Goal: Information Seeking & Learning: Check status

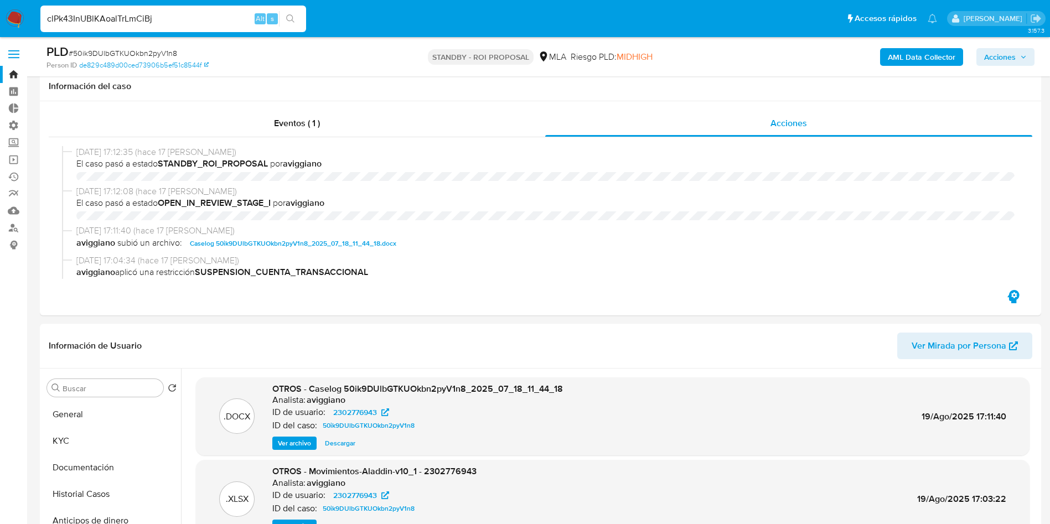
select select "10"
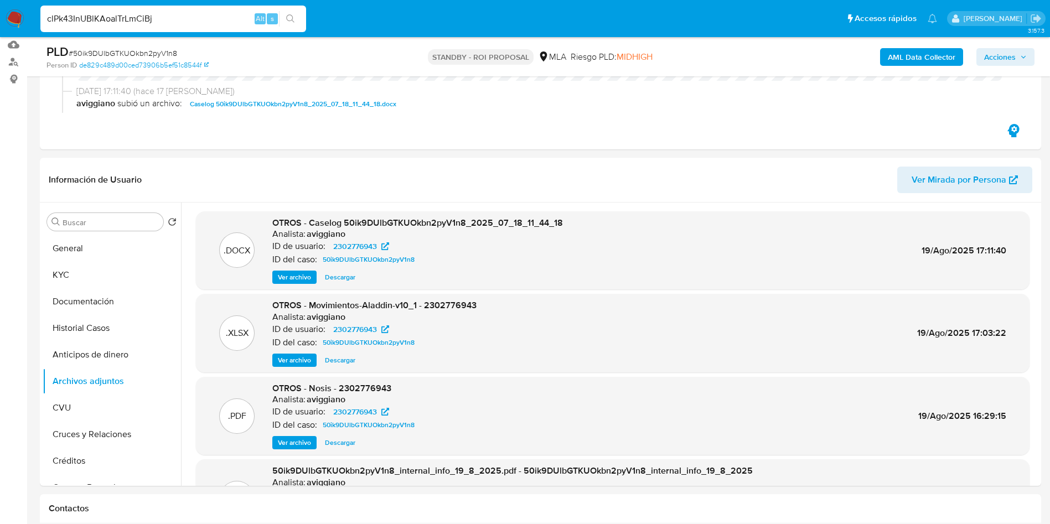
scroll to position [83, 0]
type input "clPk43InUBlKAoalTrLmCiBj"
click at [292, 12] on button "search-icon" at bounding box center [290, 18] width 23 height 15
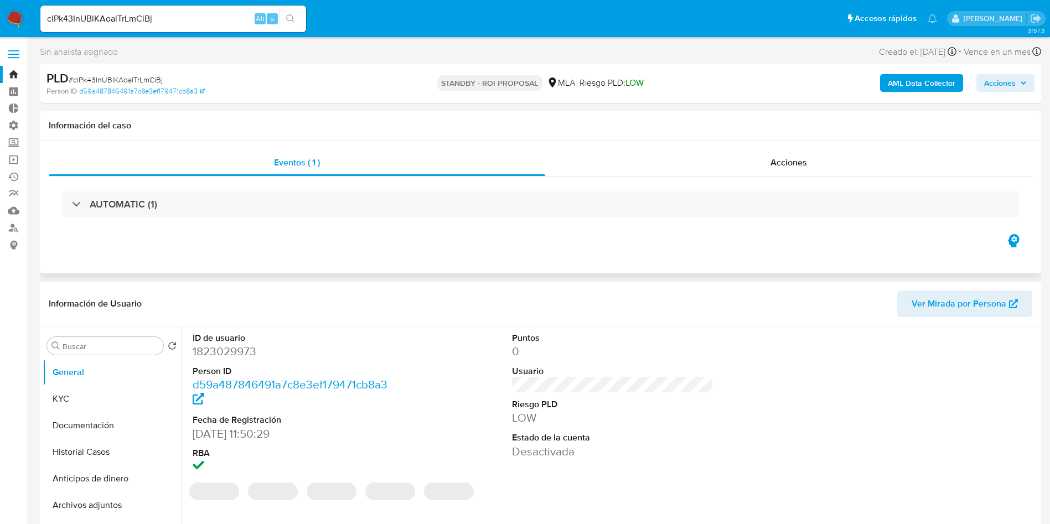
select select "10"
click at [808, 161] on div "Acciones" at bounding box center [788, 162] width 487 height 27
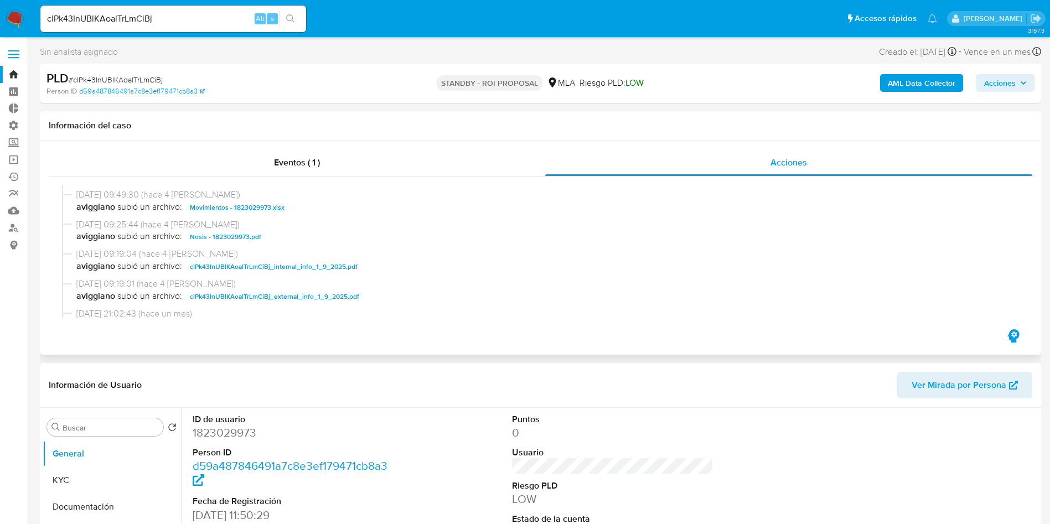
scroll to position [249, 0]
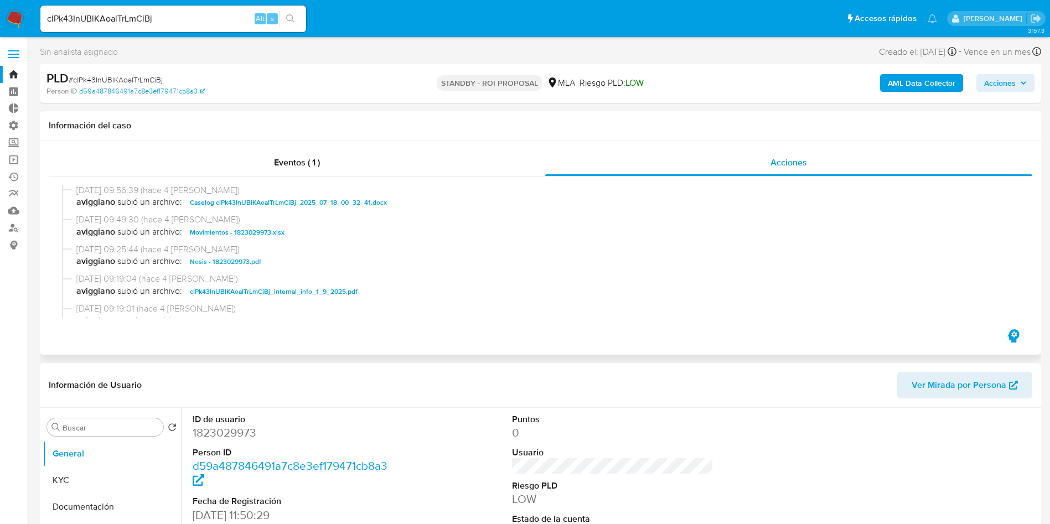
click at [267, 230] on span "Movimientos - 1823029973.xlsx" at bounding box center [237, 232] width 95 height 13
click at [300, 204] on span "Caselog clPk43InUBlKAoalTrLmCiBj_2025_07_18_00_32_41.docx" at bounding box center [288, 202] width 197 height 13
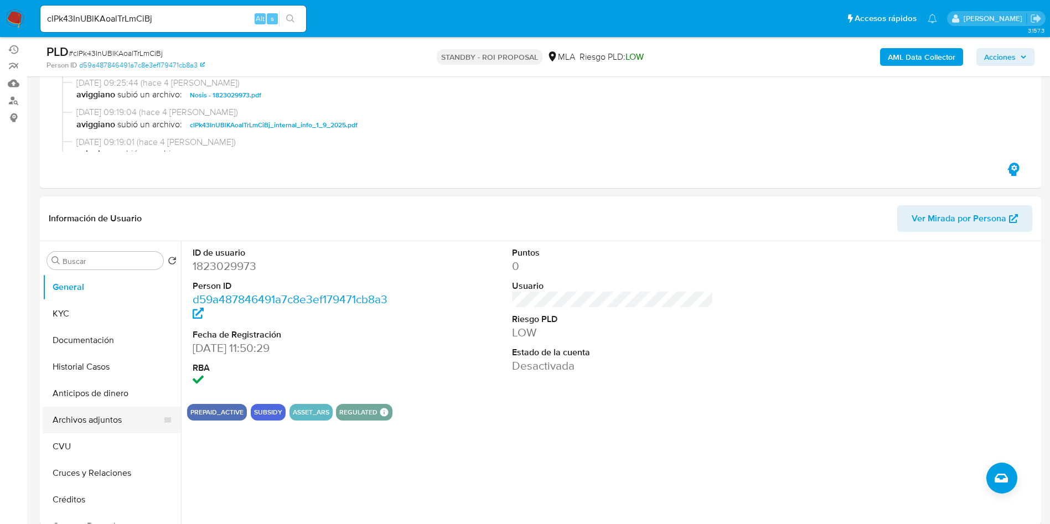
scroll to position [166, 0]
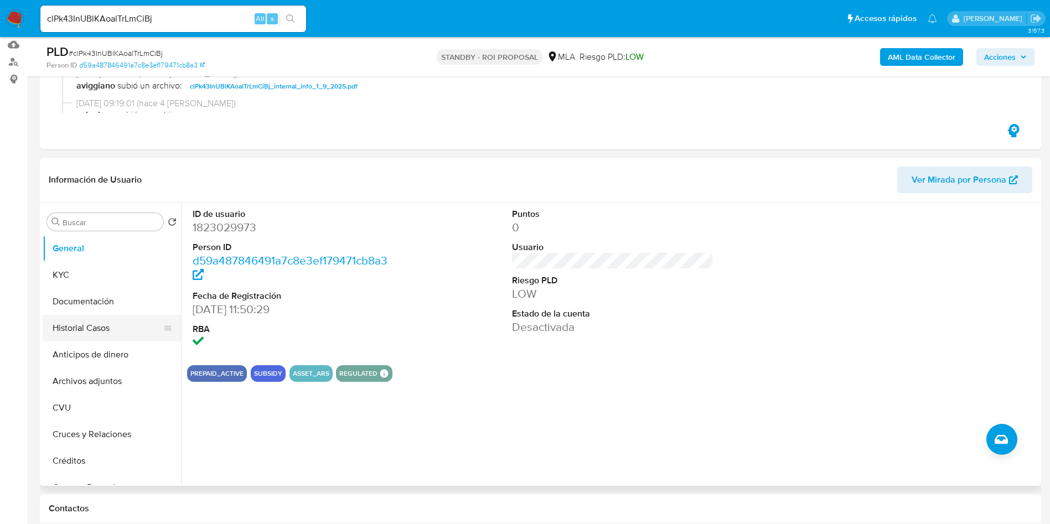
click at [91, 330] on button "Historial Casos" at bounding box center [107, 328] width 129 height 27
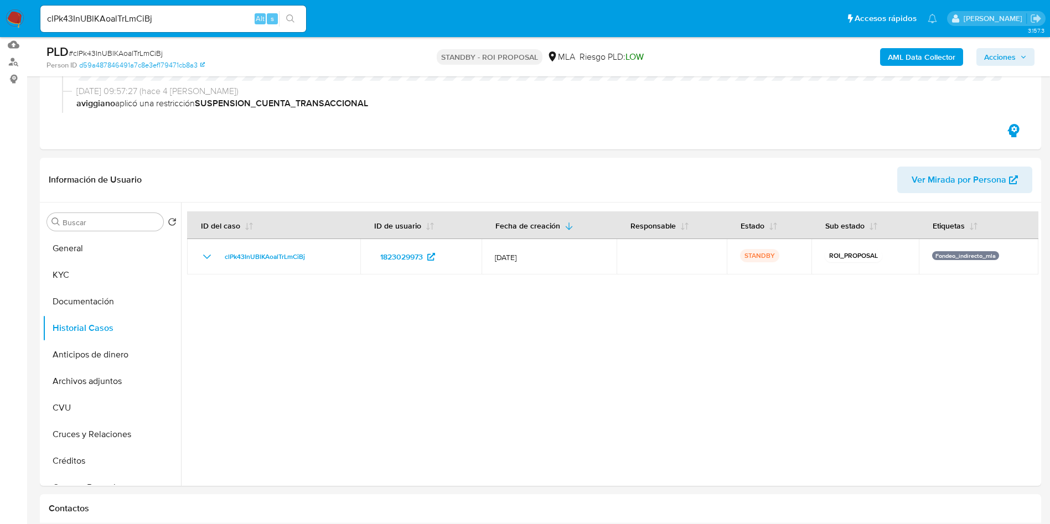
click at [112, 19] on input "clPk43InUBlKAoalTrLmCiBj" at bounding box center [173, 19] width 266 height 14
paste input "u3wvAOWJo29fKiuC9epR96sJ"
type input "u3wvAOWJo29fKiuC9epR96sJ"
click at [286, 19] on button "search-icon" at bounding box center [290, 18] width 23 height 15
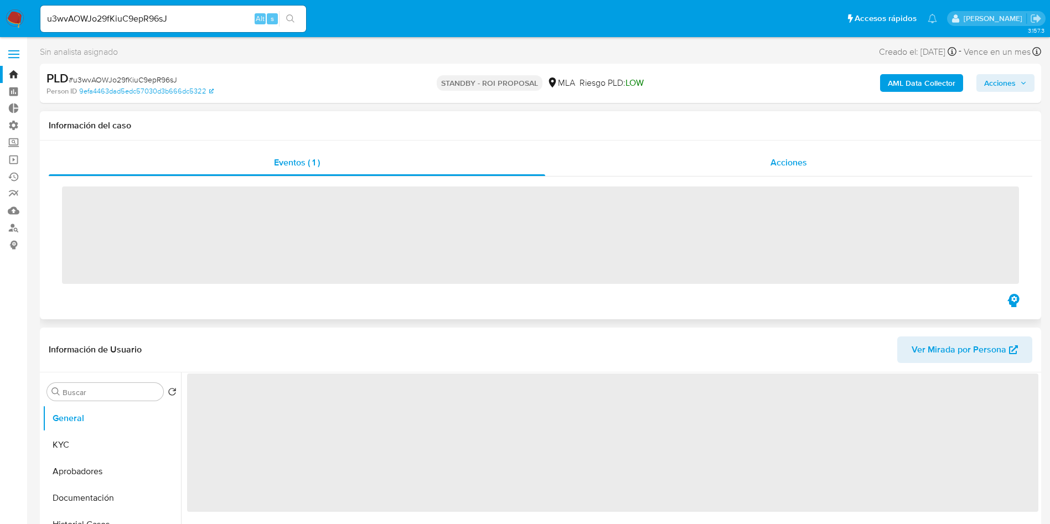
click at [777, 173] on div "Acciones" at bounding box center [788, 162] width 487 height 27
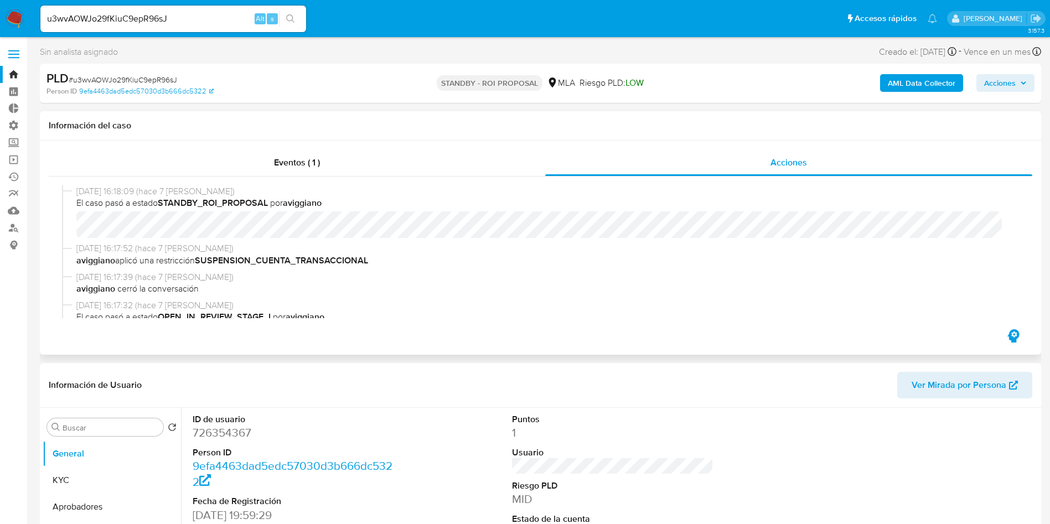
select select "10"
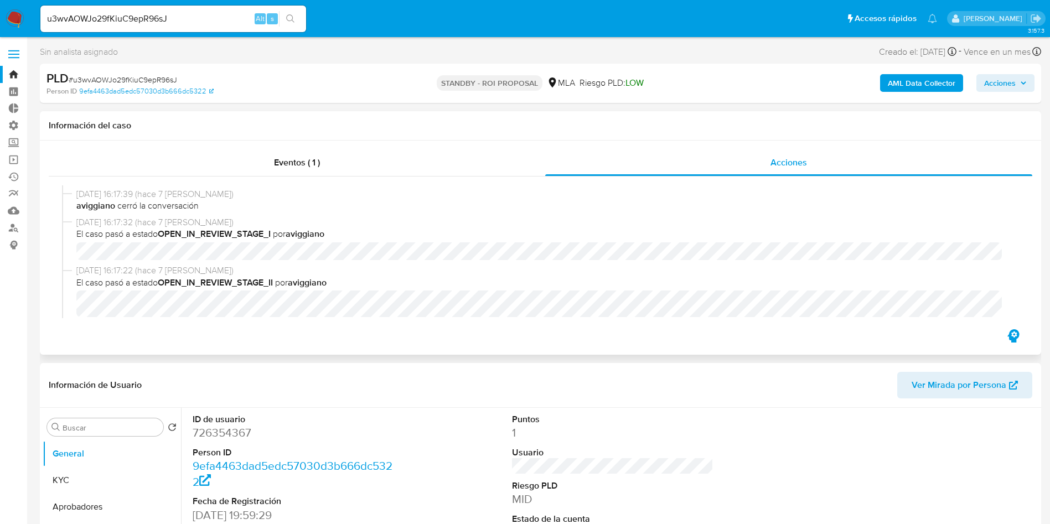
scroll to position [166, 0]
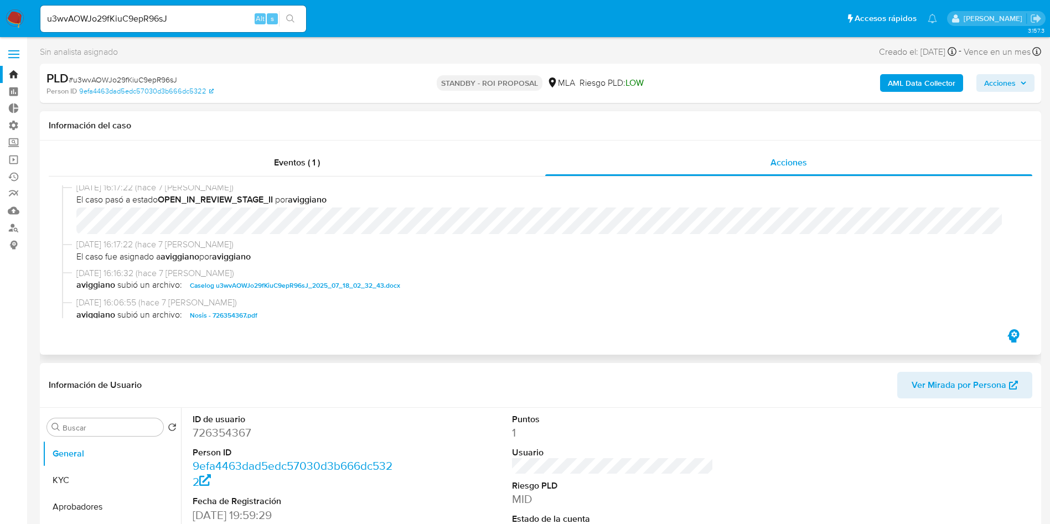
click at [287, 284] on span "Caselog u3wvAOWJo29fKiuC9epR96sJ_2025_07_18_02_32_43.docx" at bounding box center [295, 285] width 210 height 13
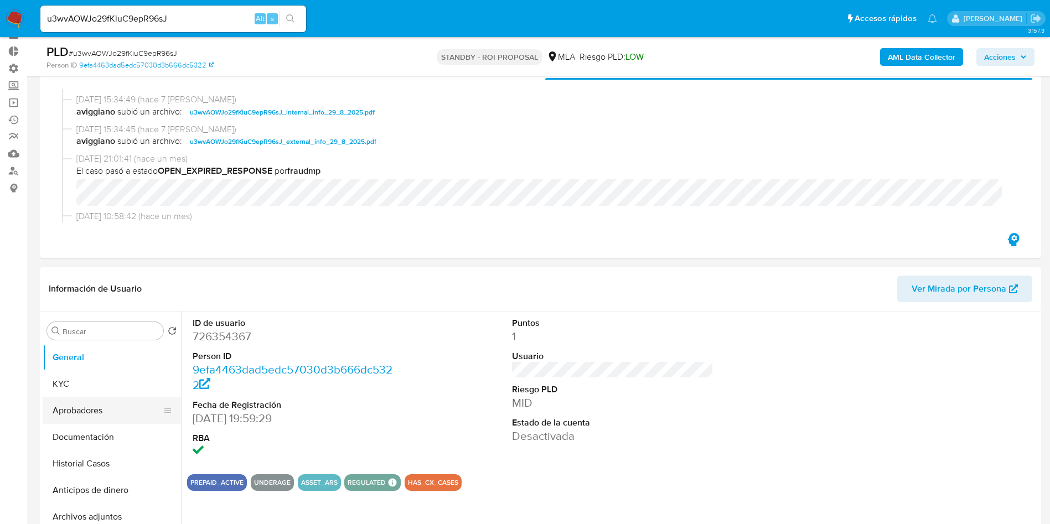
scroll to position [83, 0]
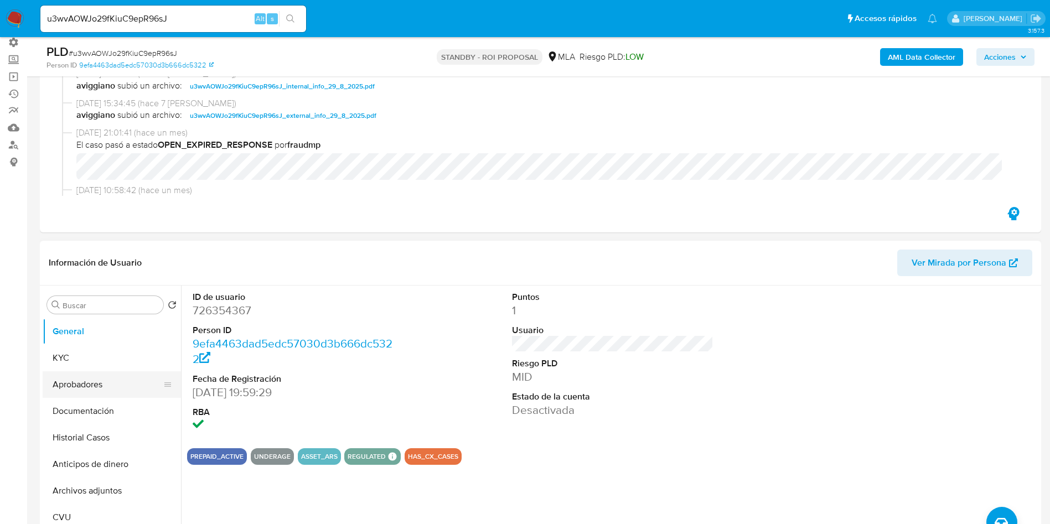
click at [89, 378] on button "Aprobadores" at bounding box center [107, 384] width 129 height 27
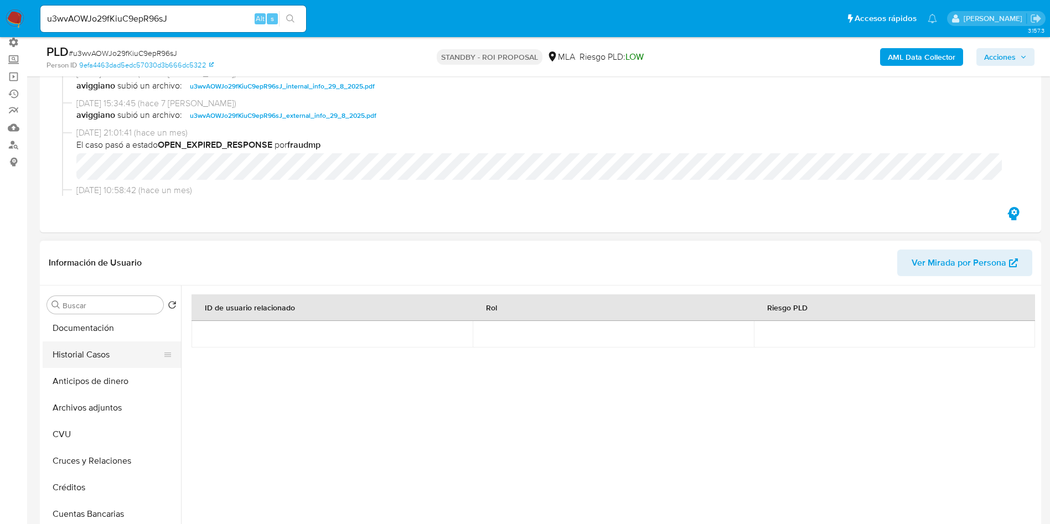
click at [109, 351] on button "Historial Casos" at bounding box center [107, 354] width 129 height 27
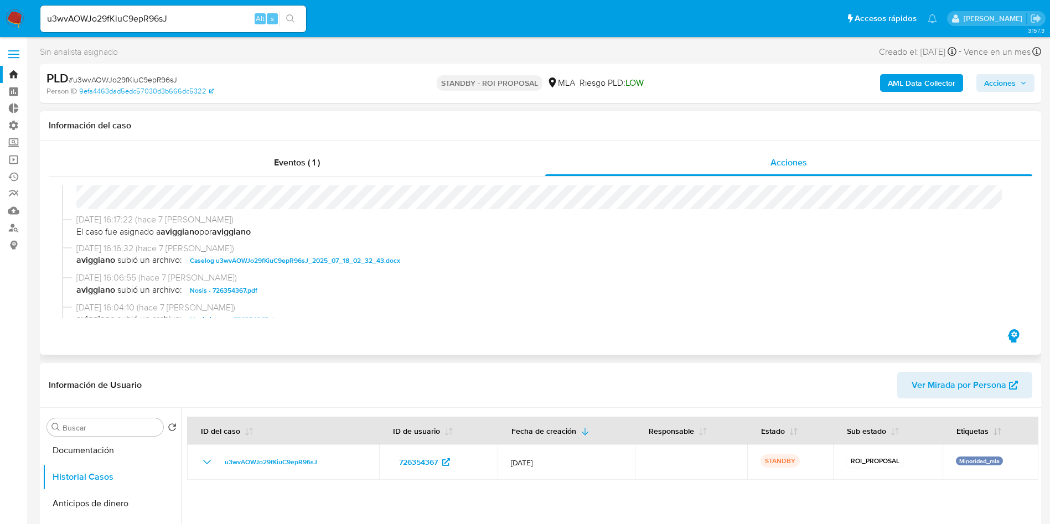
scroll to position [166, 0]
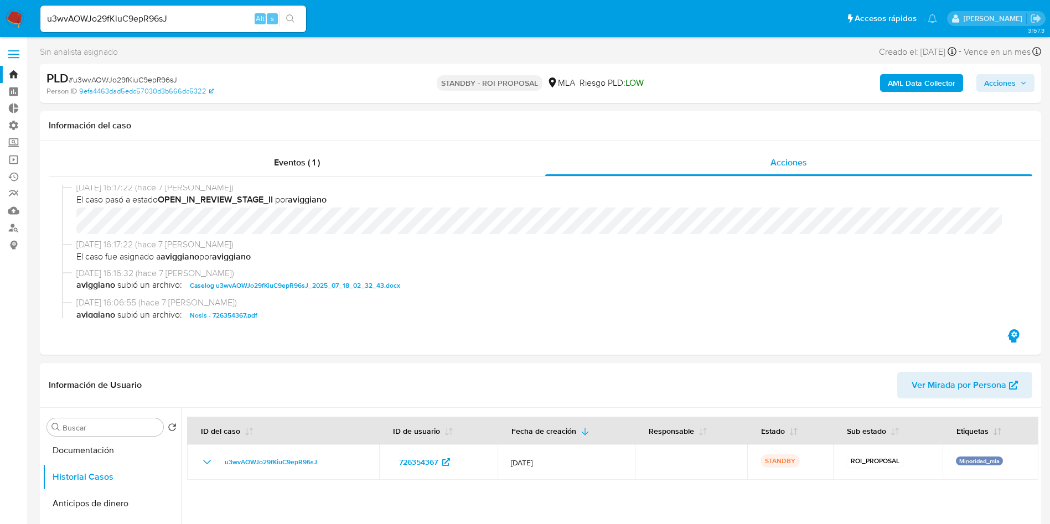
click at [148, 12] on input "u3wvAOWJo29fKiuC9epR96sJ" at bounding box center [173, 19] width 266 height 14
paste input "n57ImxMvBlHaCD3spENbSH7K"
type input "n57ImxMvBlHaCD3spENbSH7K"
click at [295, 18] on icon "search-icon" at bounding box center [290, 18] width 9 height 9
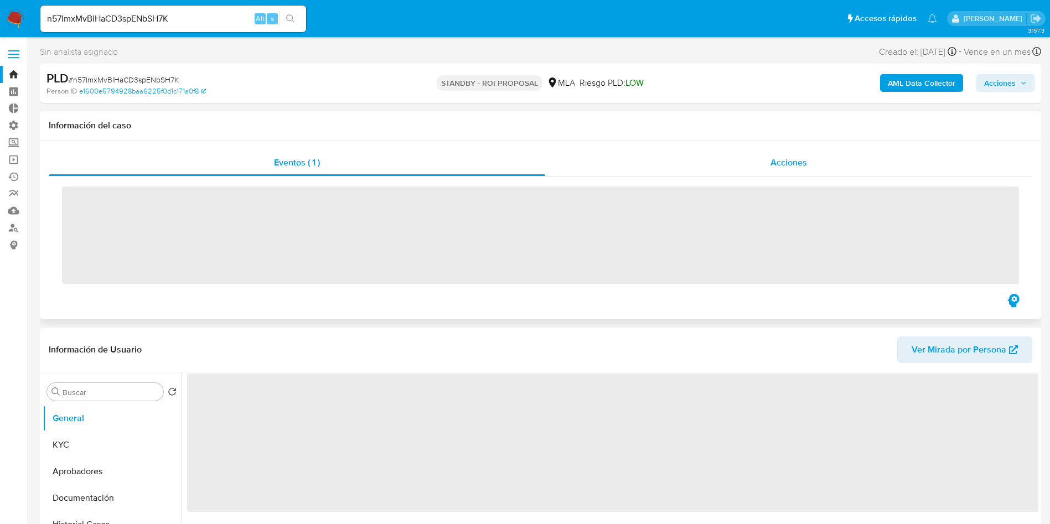
click at [777, 170] on div "Acciones" at bounding box center [788, 162] width 487 height 27
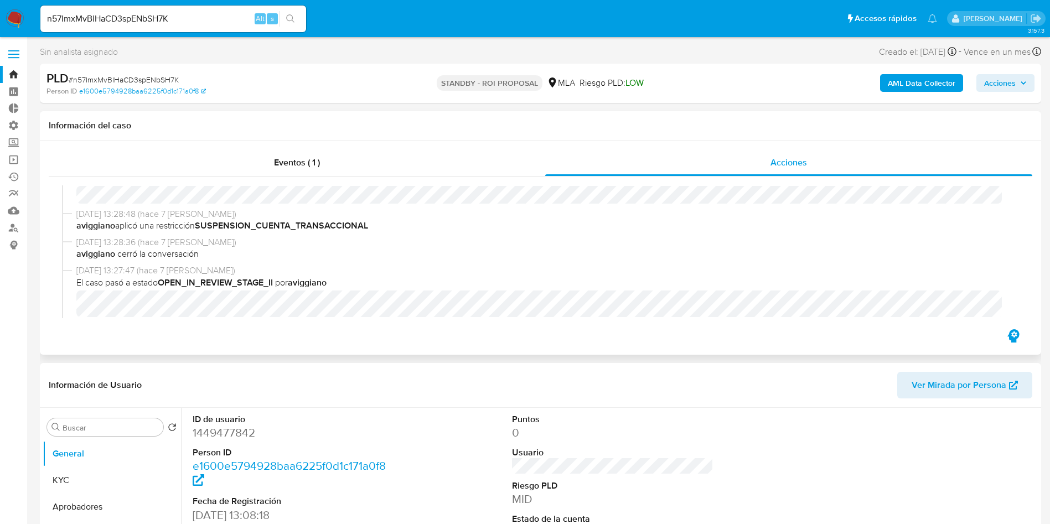
select select "10"
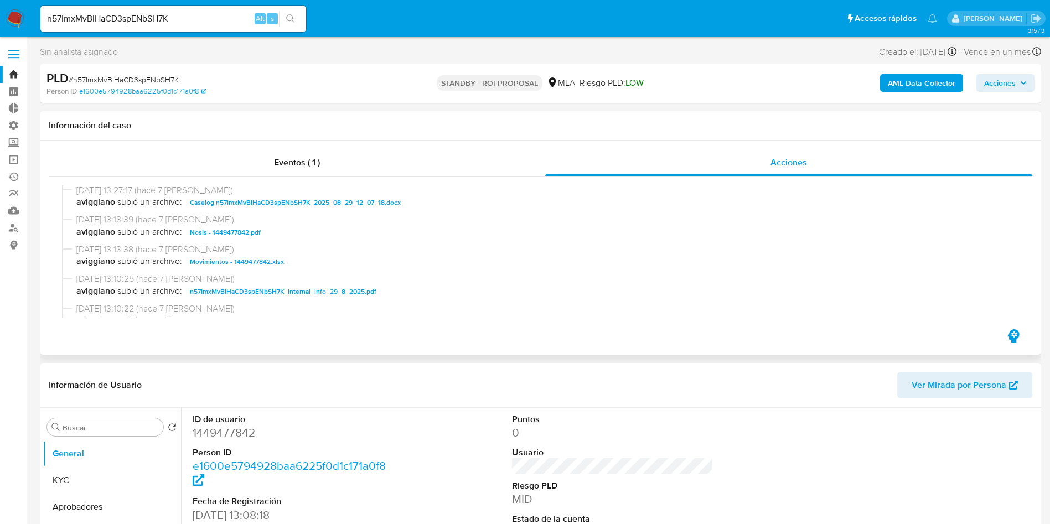
click at [304, 202] on span "Caselog n57ImxMvBlHaCD3spENbSH7K_2025_08_29_12_07_18.docx" at bounding box center [295, 202] width 211 height 13
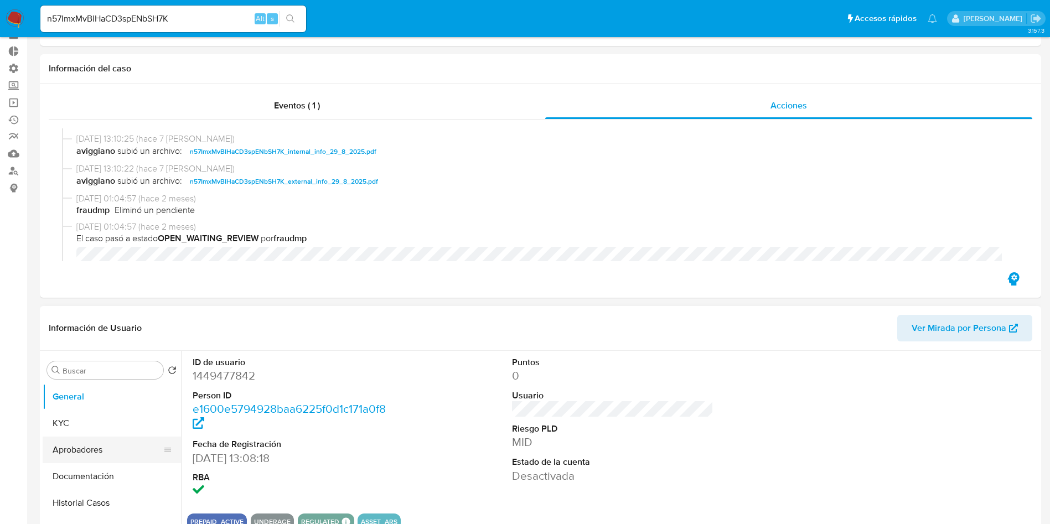
scroll to position [83, 0]
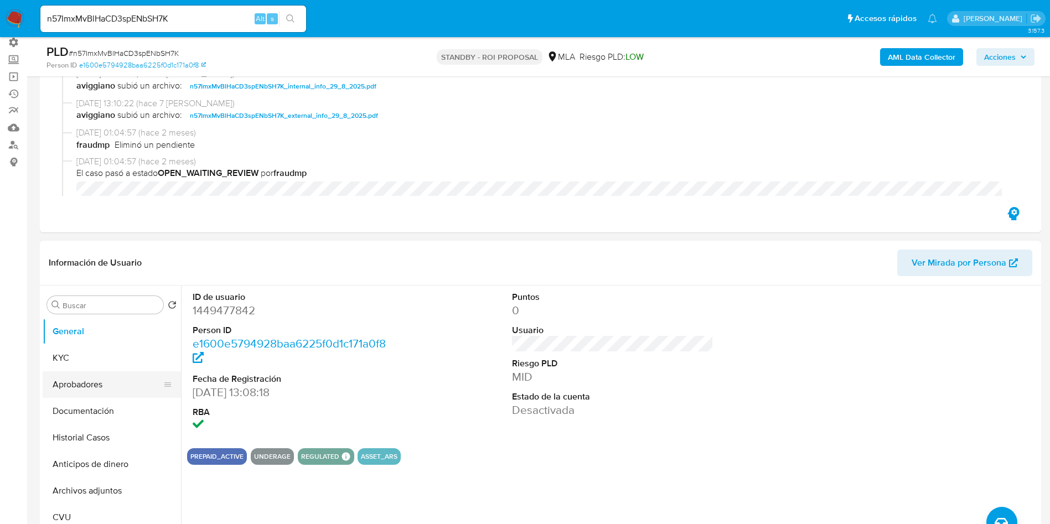
click at [92, 373] on button "Aprobadores" at bounding box center [107, 384] width 129 height 27
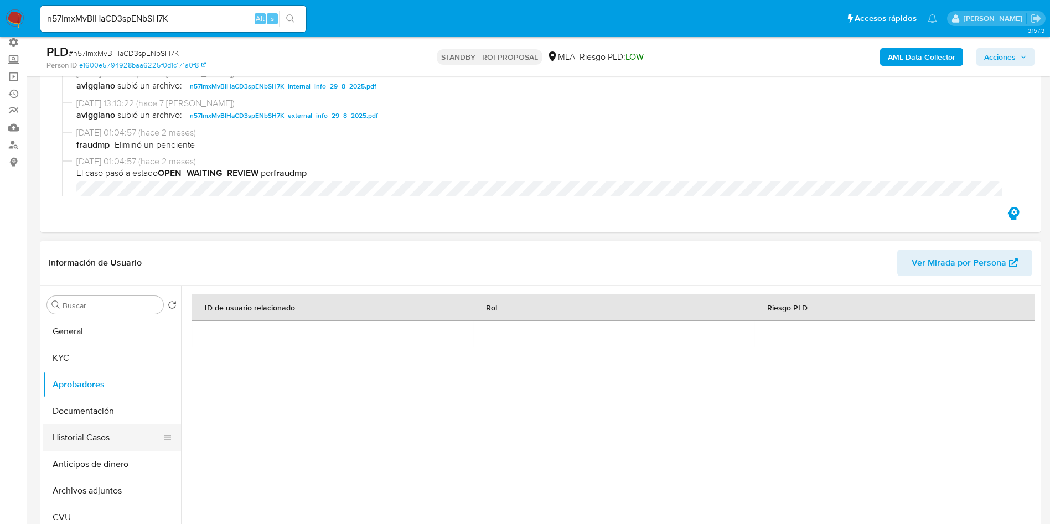
click at [81, 433] on button "Historial Casos" at bounding box center [107, 437] width 129 height 27
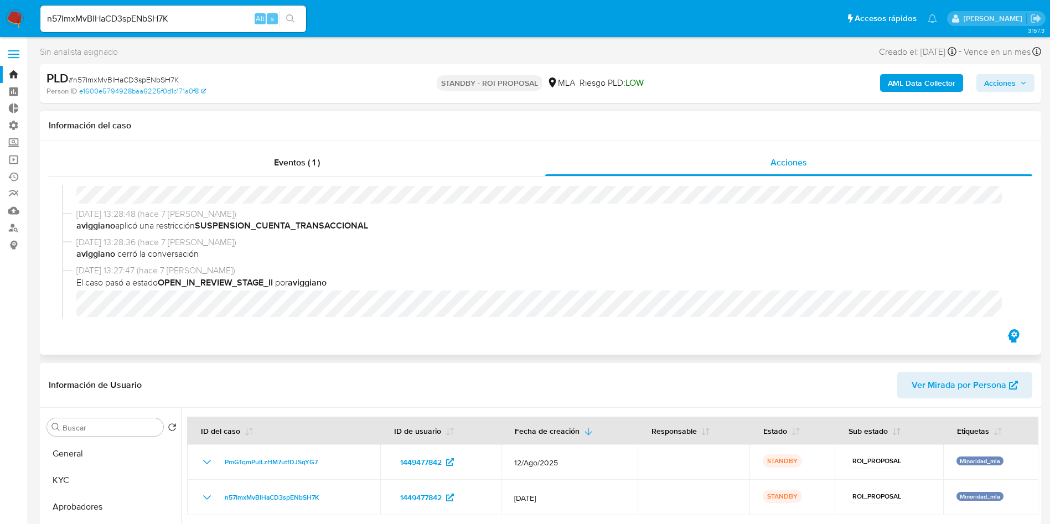
scroll to position [166, 0]
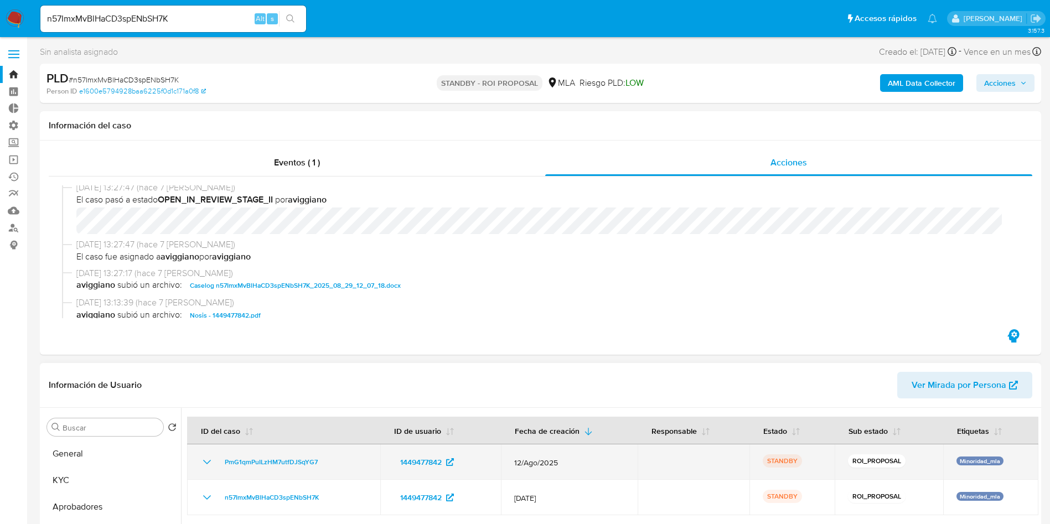
drag, startPoint x: 340, startPoint y: 463, endPoint x: 220, endPoint y: 465, distance: 120.6
click at [220, 465] on div "PmG1qmPuILzHM7utfDJSqYG7" at bounding box center [283, 461] width 167 height 13
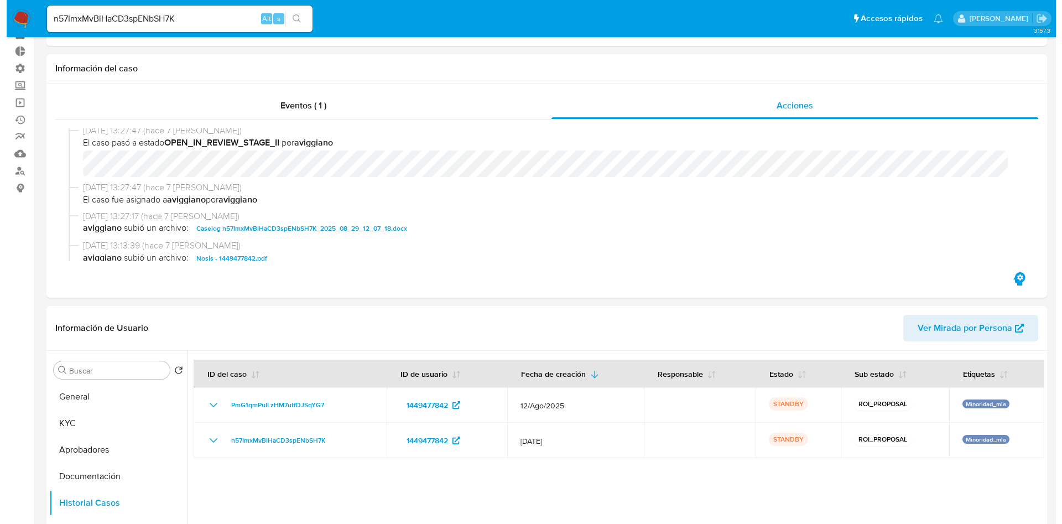
scroll to position [83, 0]
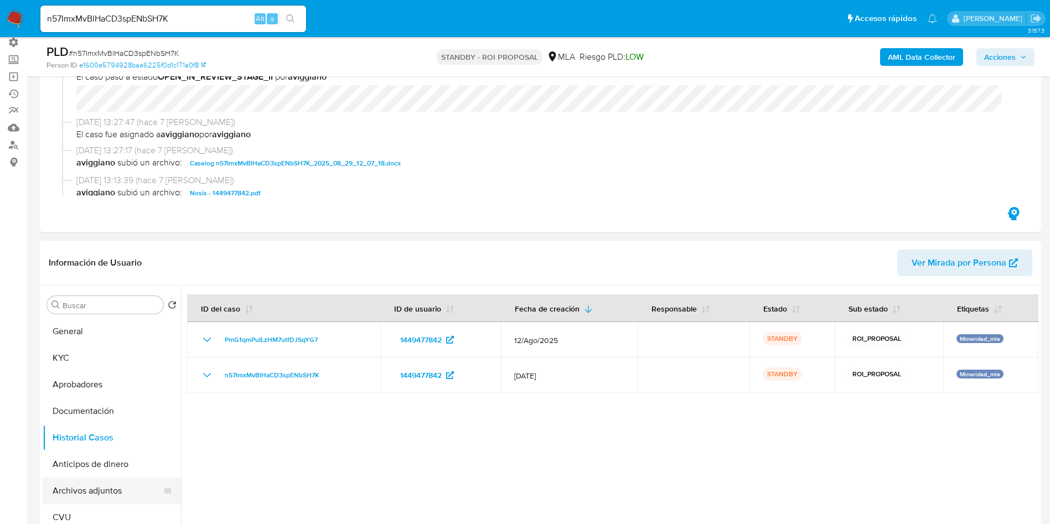
click at [112, 482] on button "Archivos adjuntos" at bounding box center [107, 490] width 129 height 27
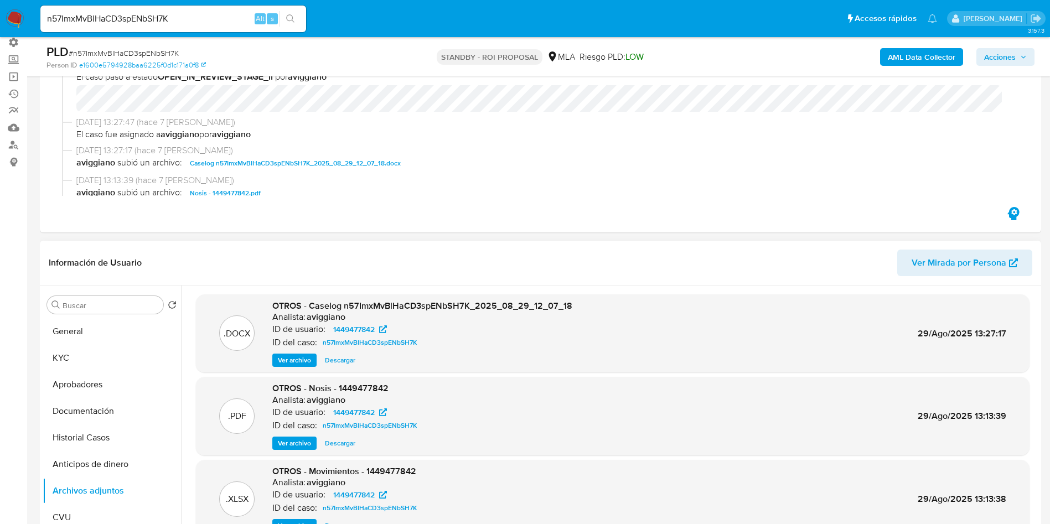
click at [303, 361] on span "Ver archivo" at bounding box center [294, 360] width 33 height 11
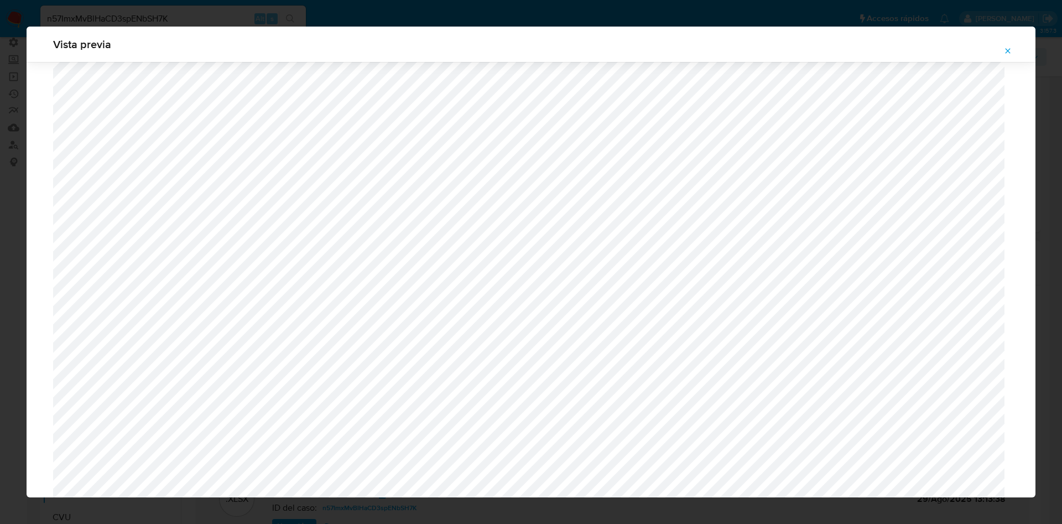
scroll to position [393, 0]
drag, startPoint x: 1007, startPoint y: 49, endPoint x: 995, endPoint y: 52, distance: 12.6
click at [1007, 50] on icon "Attachment preview" at bounding box center [1008, 50] width 5 height 5
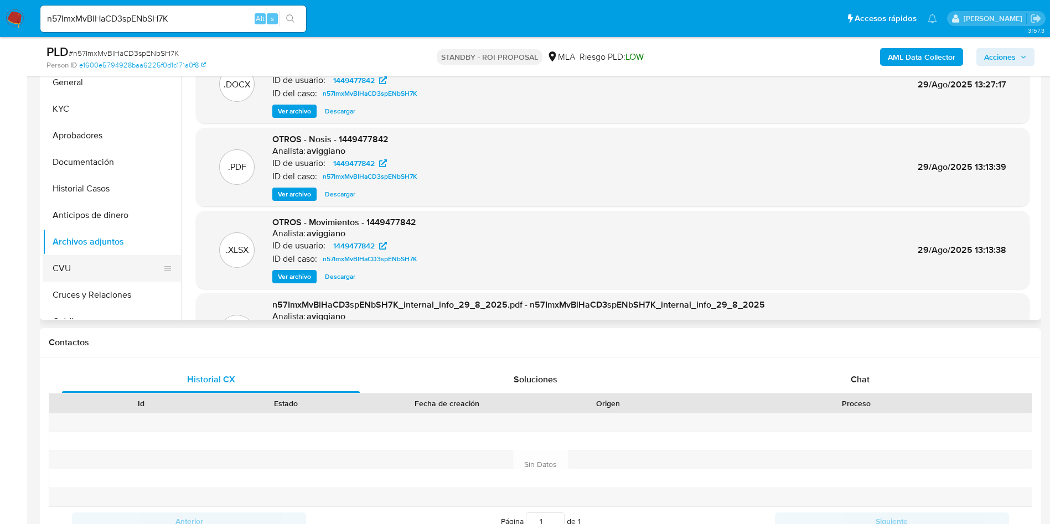
scroll to position [249, 0]
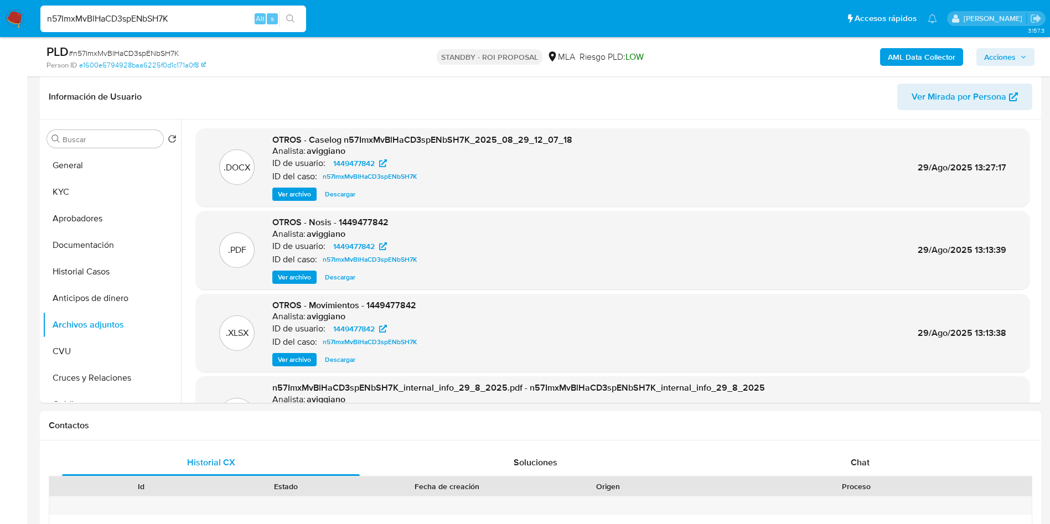
click at [152, 18] on input "n57ImxMvBlHaCD3spENbSH7K" at bounding box center [173, 19] width 266 height 14
paste input "NpJgHar3L4cFZtgluvZtI5lN"
type input "NpJgHar3L4cFZtgluvZtI5lN"
click at [295, 13] on button "search-icon" at bounding box center [290, 18] width 23 height 15
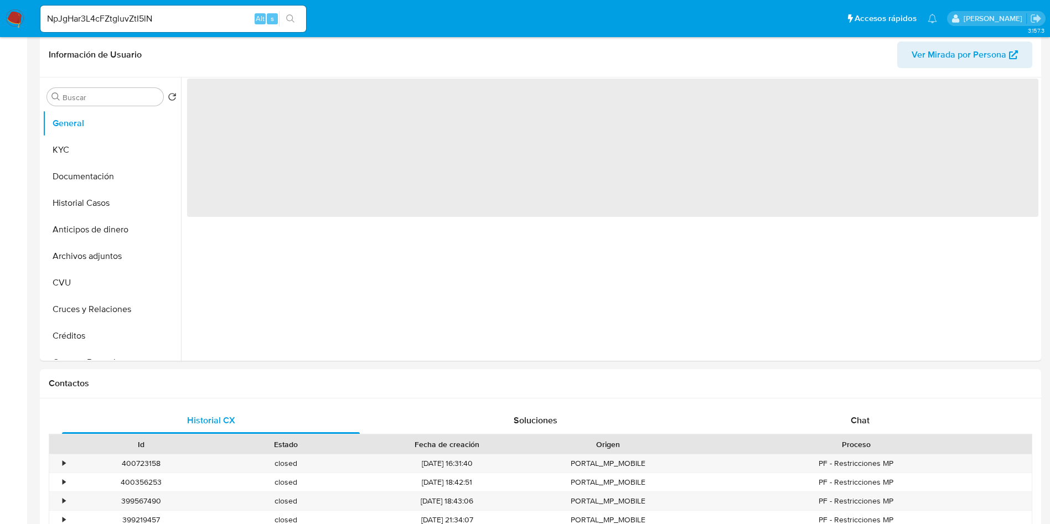
select select "10"
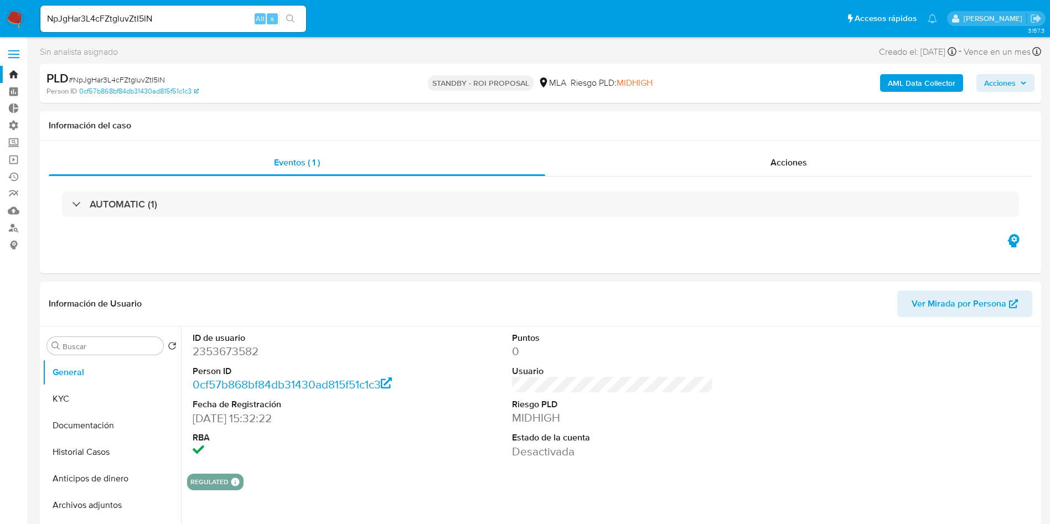
click at [119, 12] on input "NpJgHar3L4cFZtgluvZtI5lN" at bounding box center [173, 19] width 266 height 14
paste input "K0NxaUX2HEqx2SN1dBjPNgE8"
type input "K0NxaUX2HEqx2SN1dBjPNgE8"
click at [298, 22] on button "search-icon" at bounding box center [290, 18] width 23 height 15
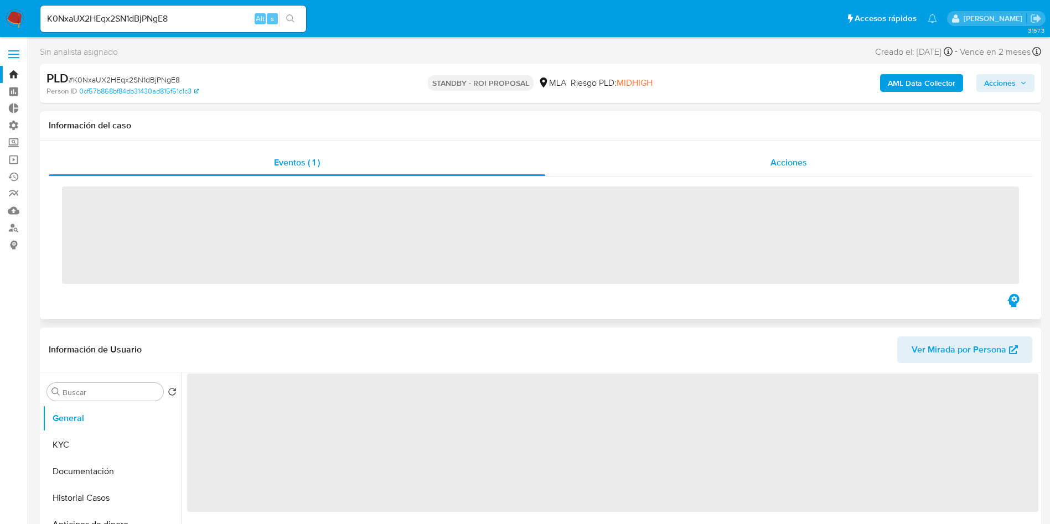
click at [772, 163] on span "Acciones" at bounding box center [788, 162] width 37 height 13
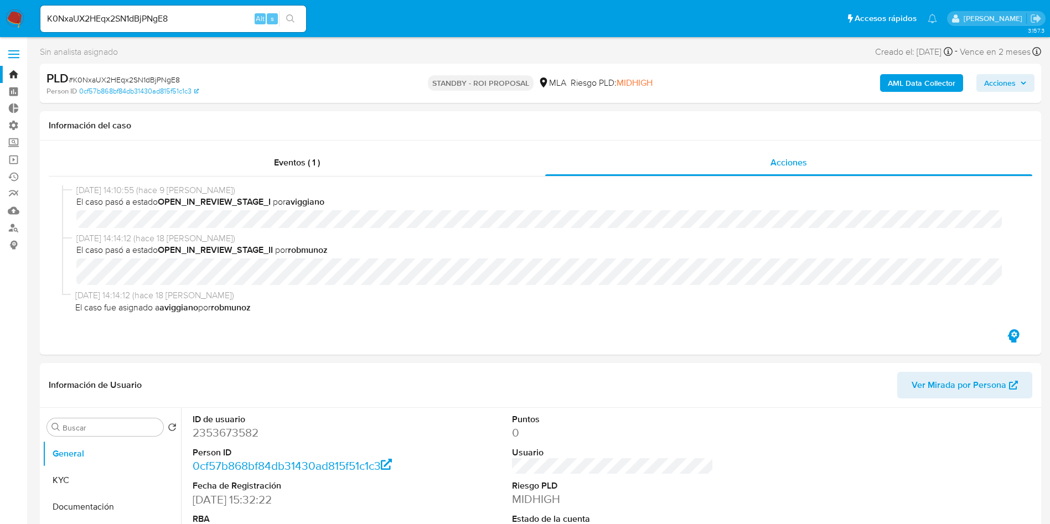
select select "10"
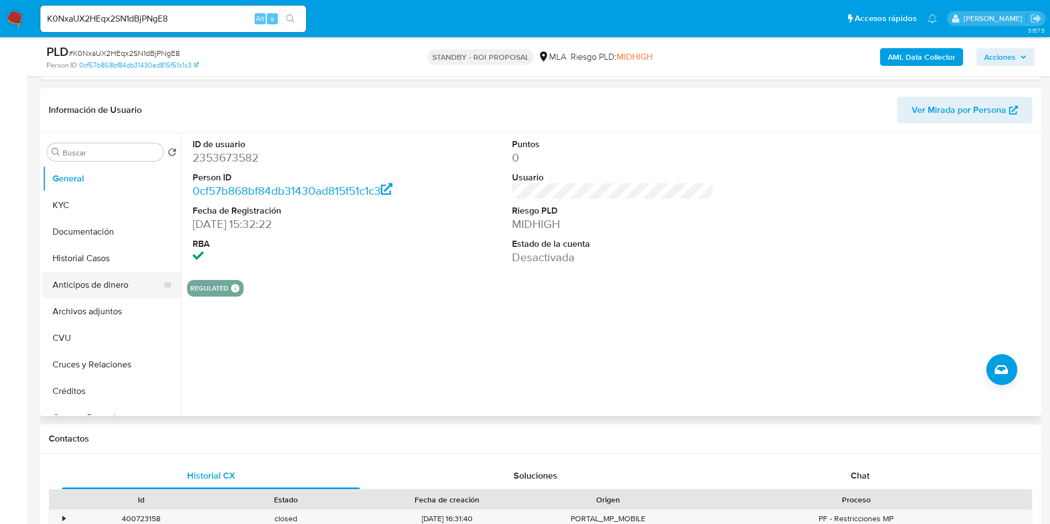
scroll to position [249, 0]
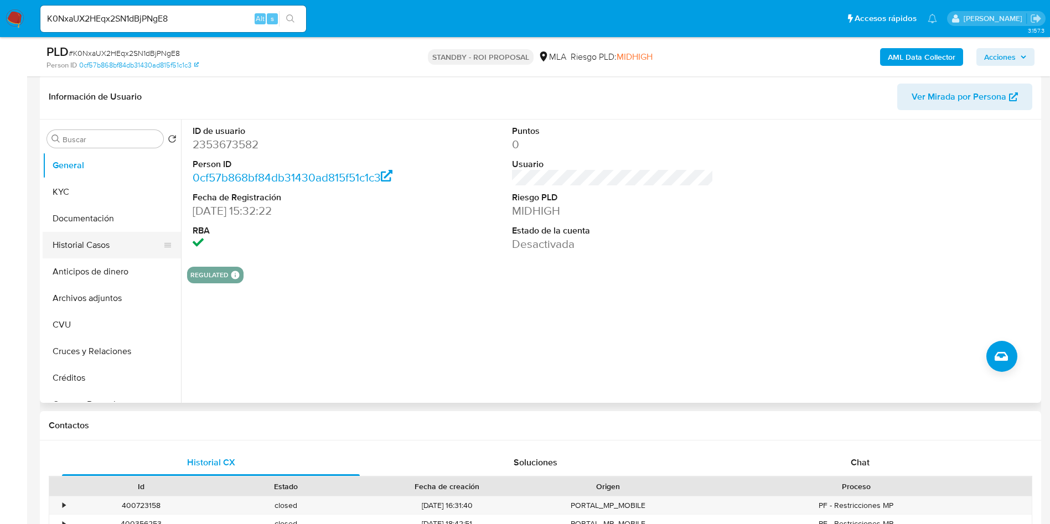
click at [91, 242] on button "Historial Casos" at bounding box center [107, 245] width 129 height 27
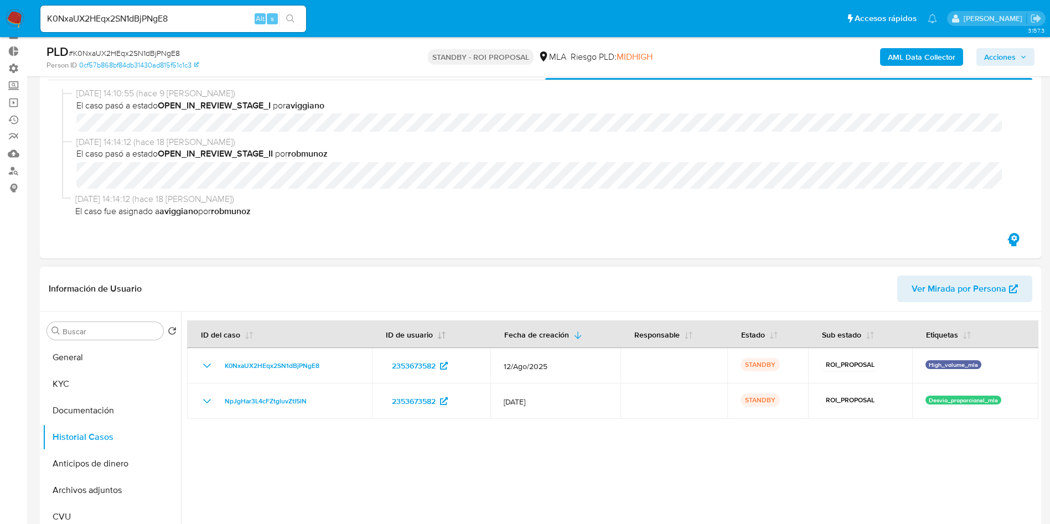
scroll to position [83, 0]
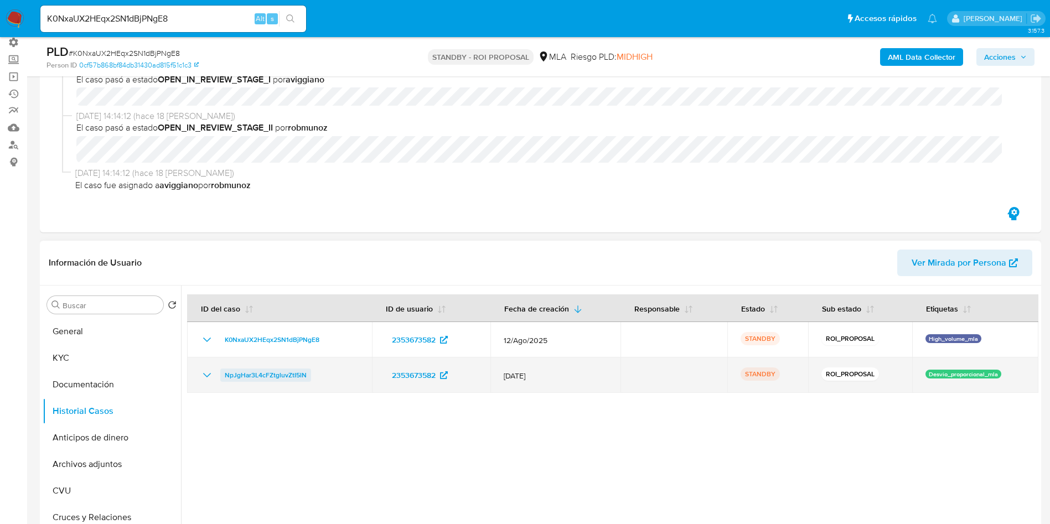
click at [286, 376] on span "NpJgHar3L4cFZtgluvZtI5lN" at bounding box center [266, 374] width 82 height 13
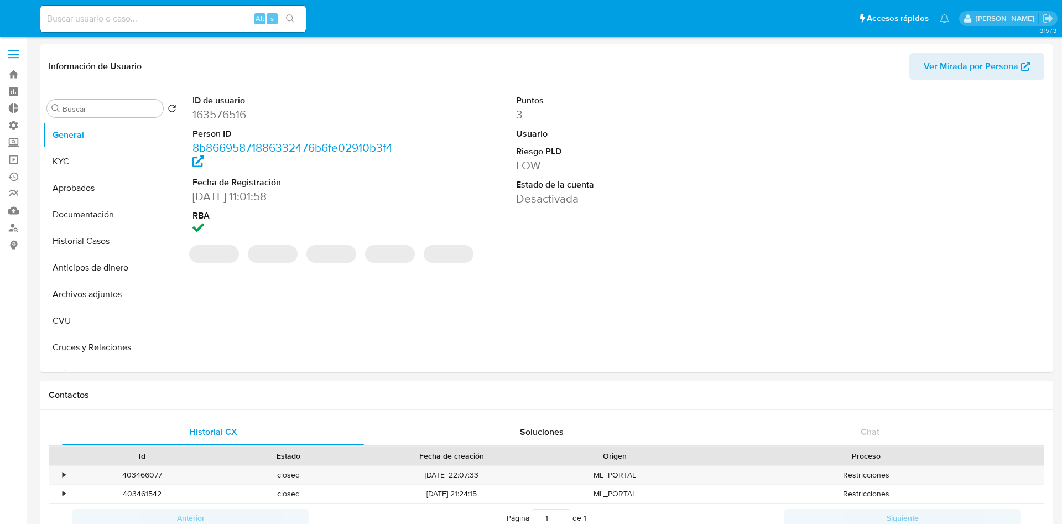
select select "10"
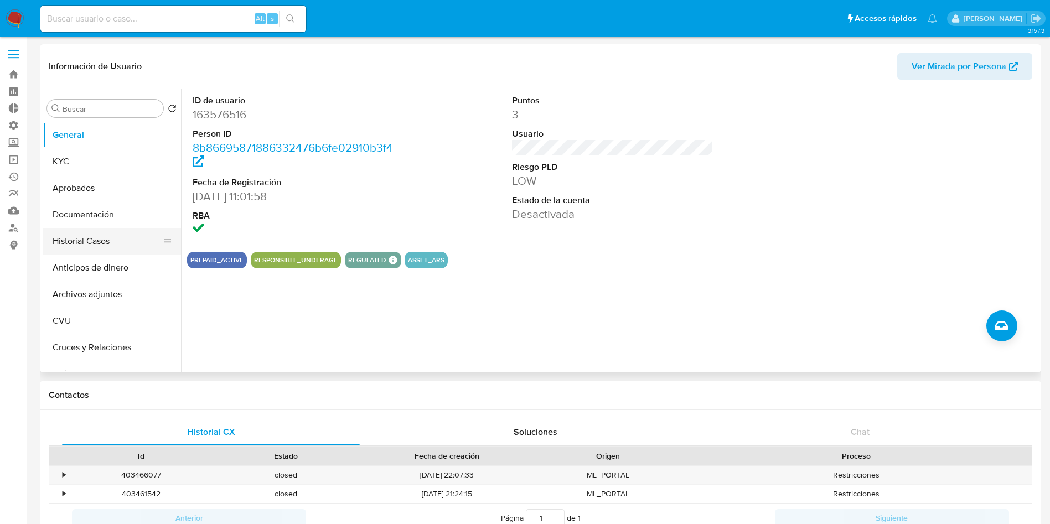
click at [112, 240] on button "Historial Casos" at bounding box center [107, 241] width 129 height 27
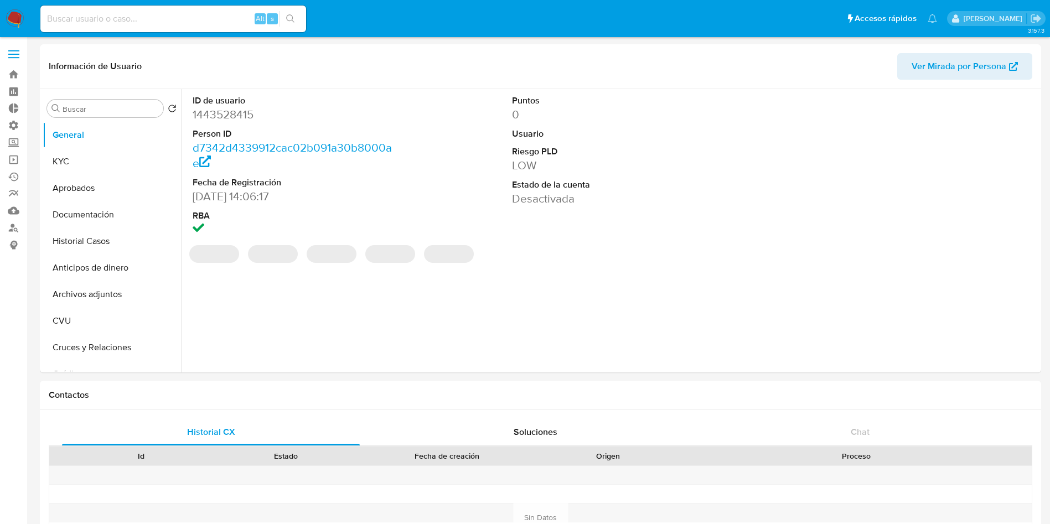
select select "10"
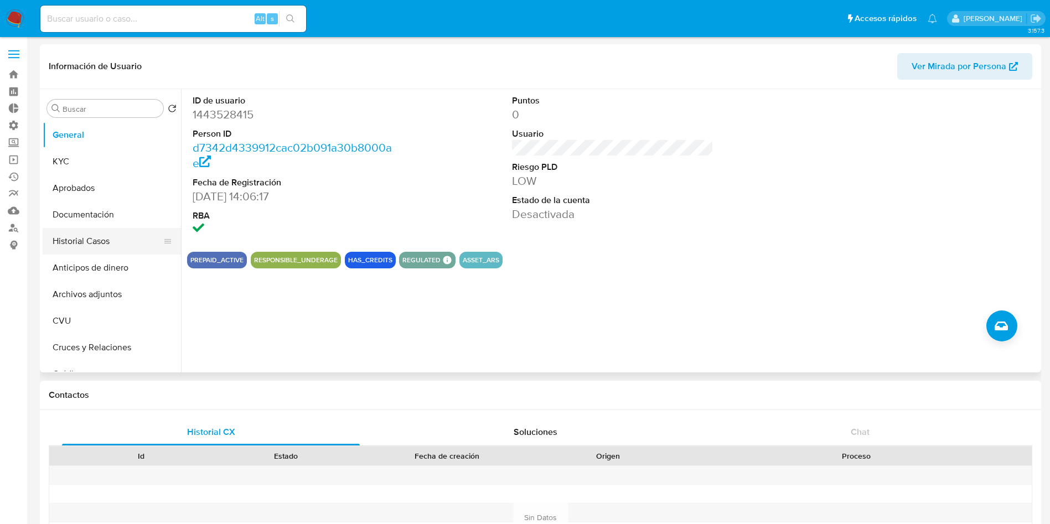
click at [79, 251] on button "Historial Casos" at bounding box center [107, 241] width 129 height 27
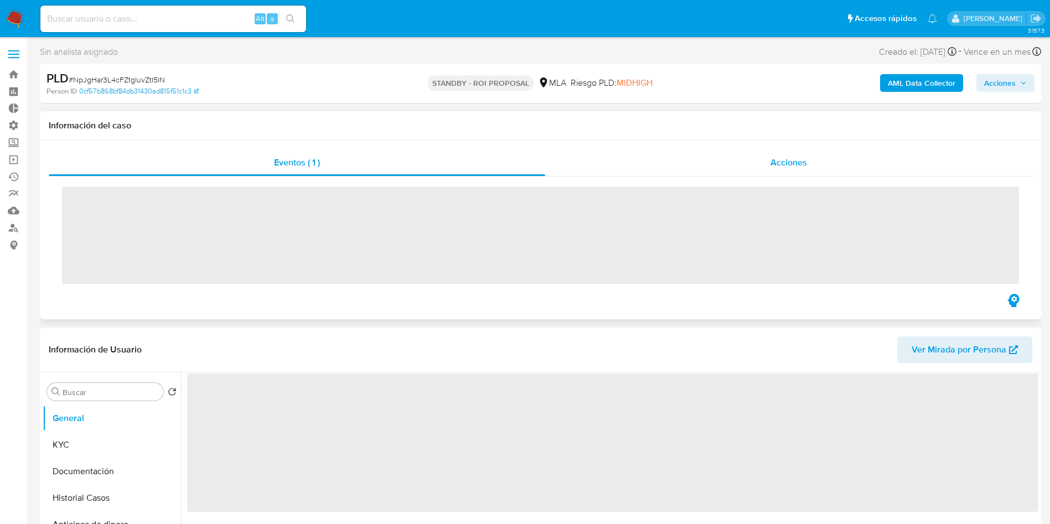
click at [795, 158] on span "Acciones" at bounding box center [788, 162] width 37 height 13
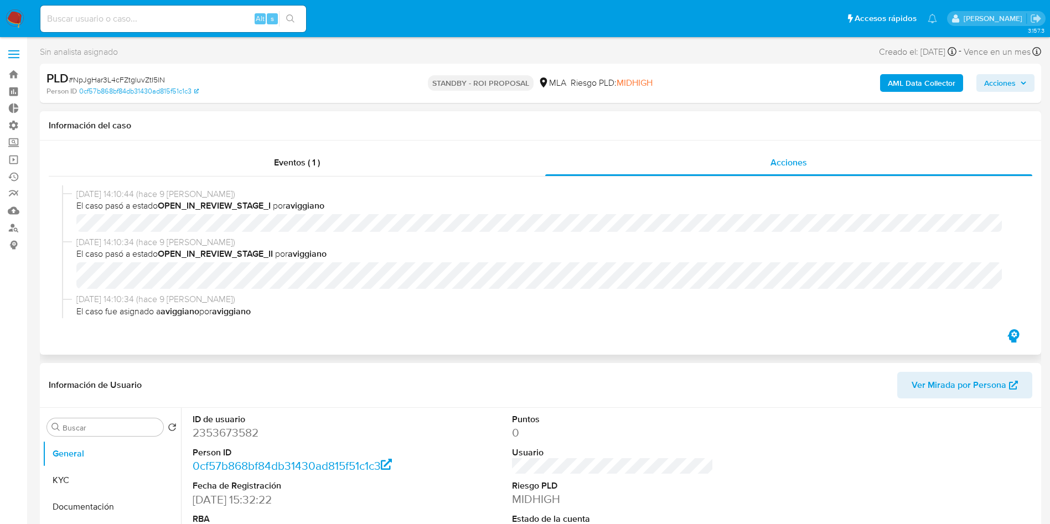
select select "10"
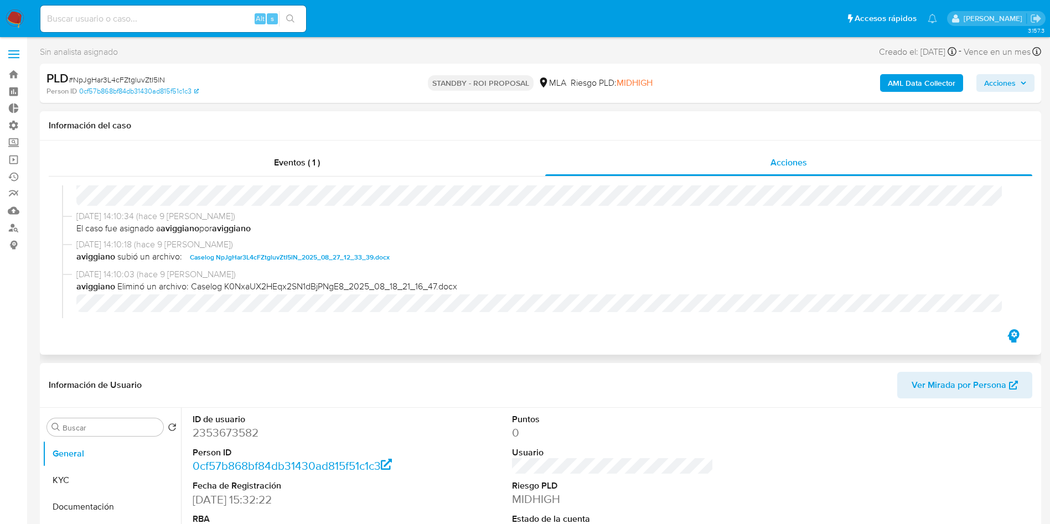
click at [273, 258] on span "Caselog NpJgHar3L4cFZtgluvZtI5lN_2025_08_27_12_33_39.docx" at bounding box center [290, 257] width 200 height 13
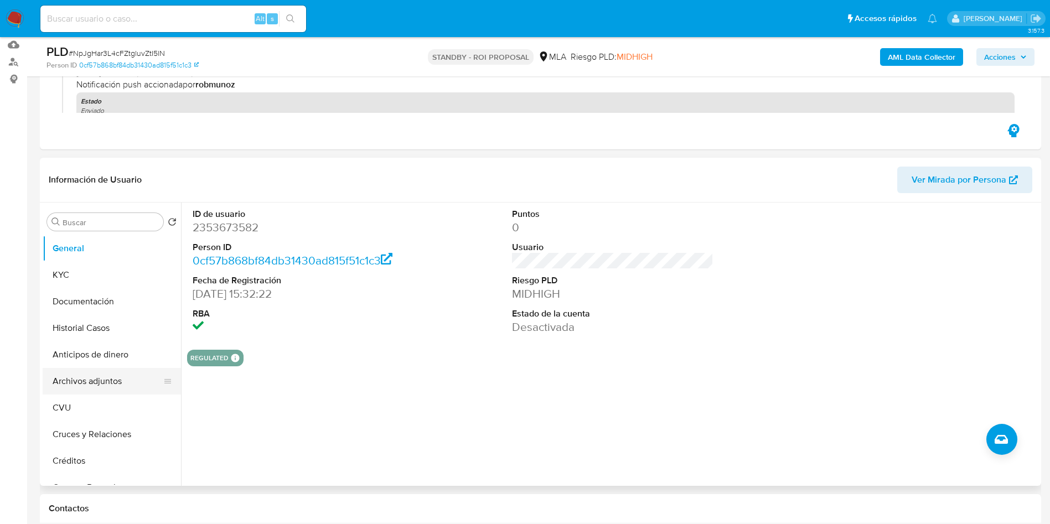
click at [87, 375] on button "Archivos adjuntos" at bounding box center [107, 381] width 129 height 27
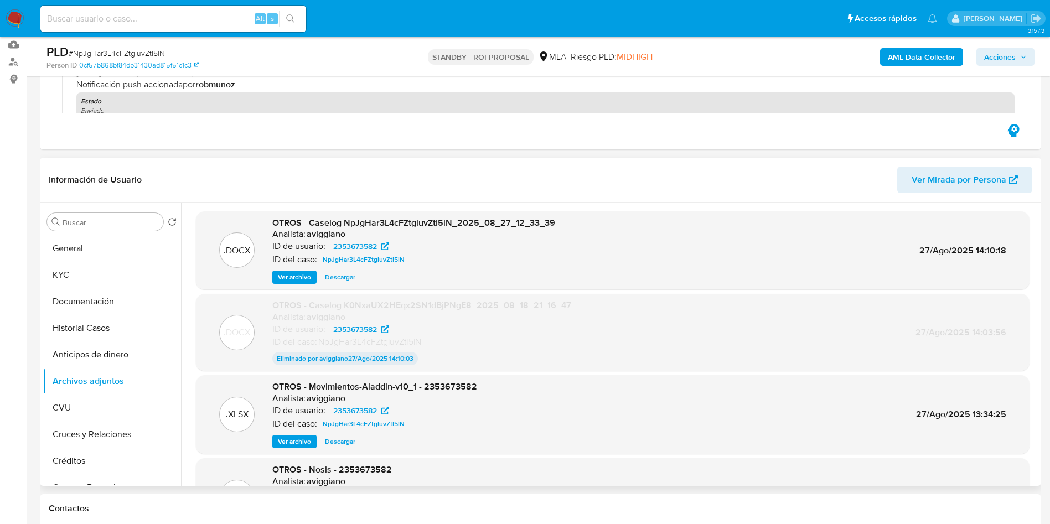
click at [306, 279] on span "Ver archivo" at bounding box center [294, 277] width 33 height 11
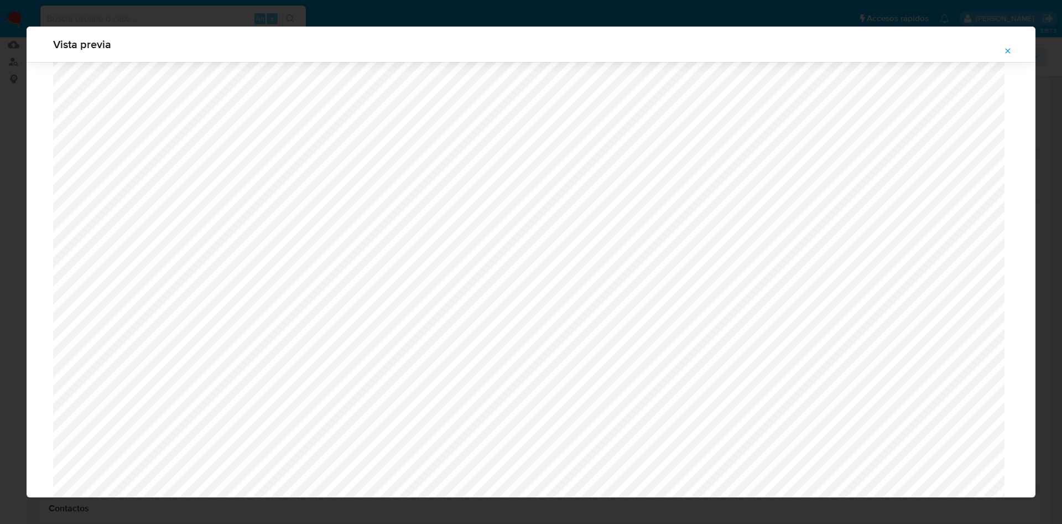
scroll to position [393, 0]
click at [1008, 55] on icon "Attachment preview" at bounding box center [1008, 50] width 9 height 9
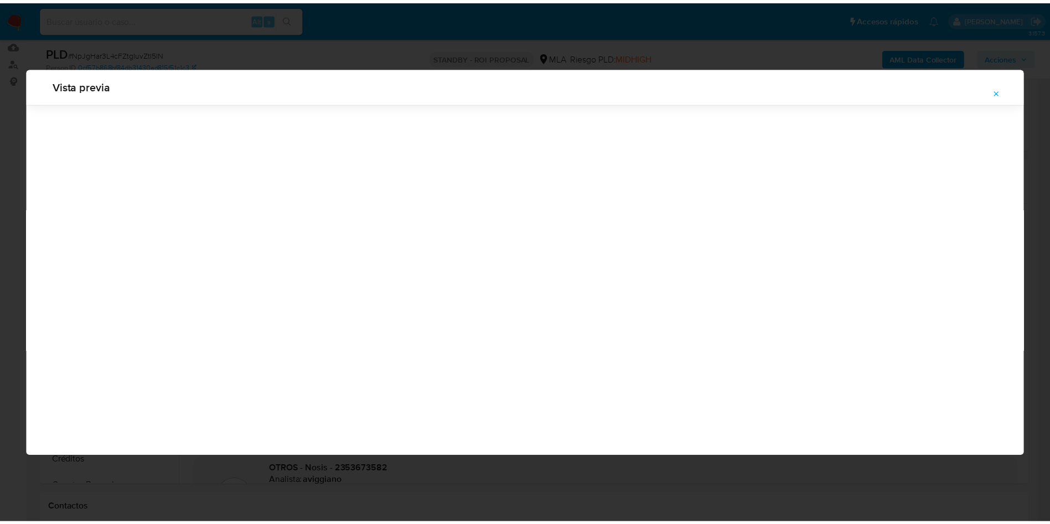
scroll to position [0, 0]
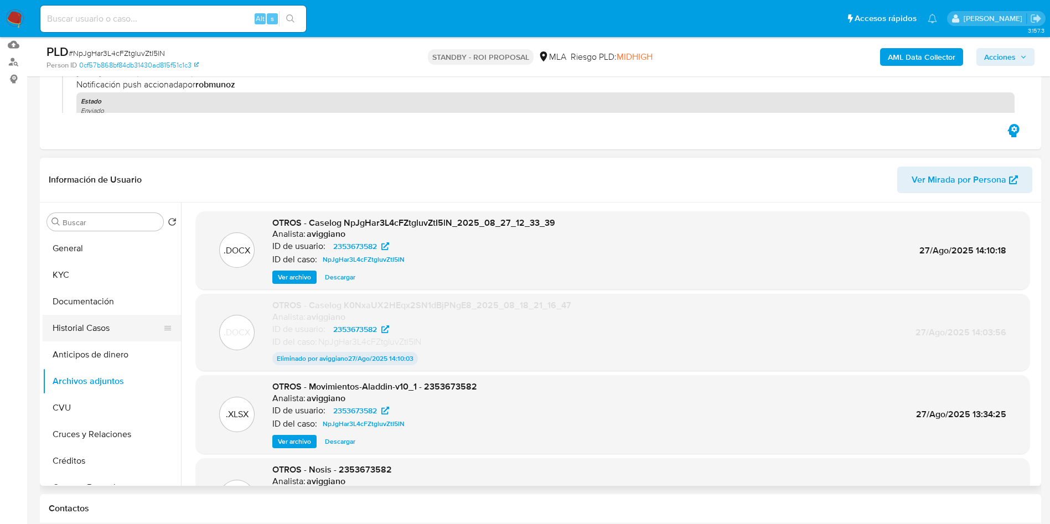
click at [89, 319] on button "Historial Casos" at bounding box center [107, 328] width 129 height 27
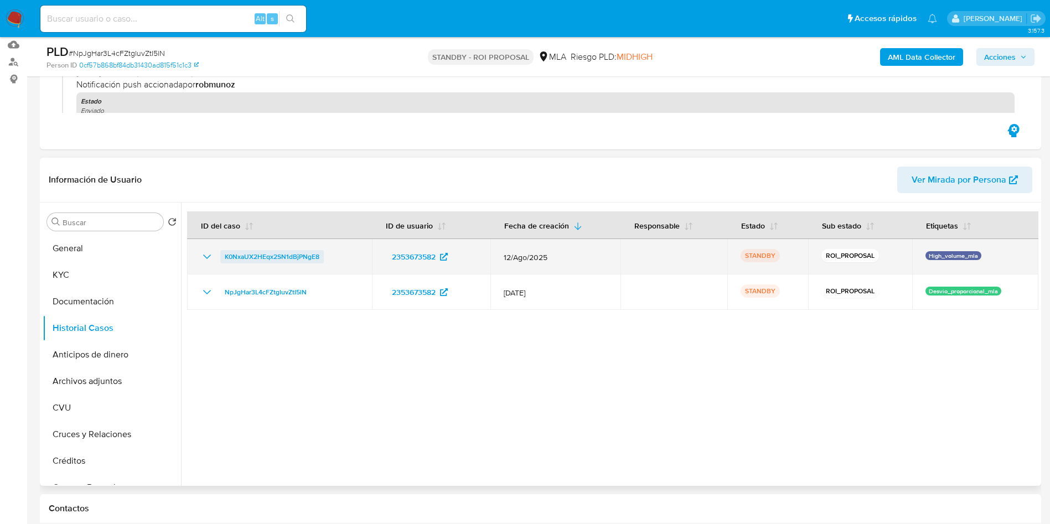
drag, startPoint x: 348, startPoint y: 259, endPoint x: 220, endPoint y: 259, distance: 127.8
click at [221, 251] on div "K0NxaUX2HEqx2SN1dBjPNgE8" at bounding box center [279, 256] width 158 height 13
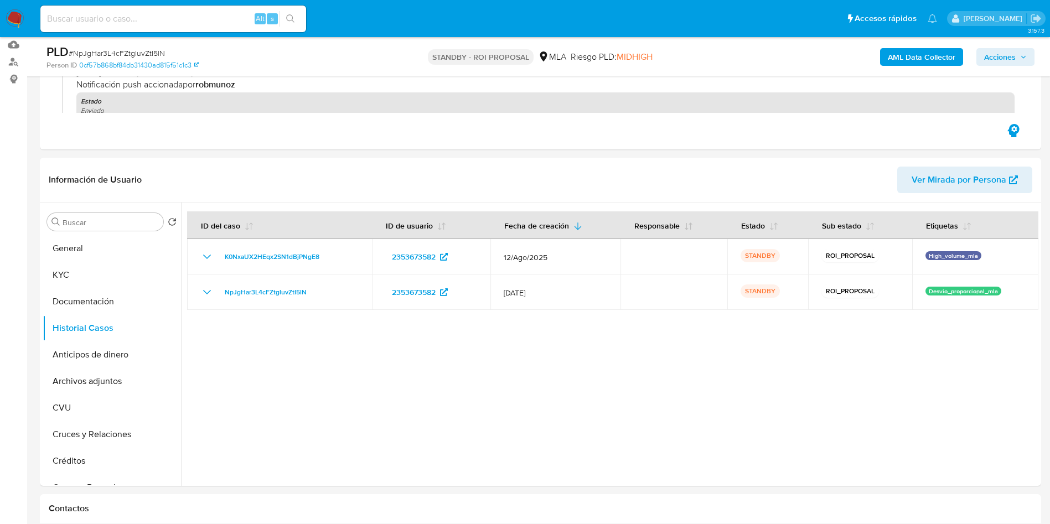
click at [124, 23] on input at bounding box center [173, 19] width 266 height 14
paste input "lUryh7sYoRpGhP2wwqeb4w7C"
type input "lUryh7sYoRpGhP2wwqeb4w7C"
click at [301, 19] on button "search-icon" at bounding box center [290, 18] width 23 height 15
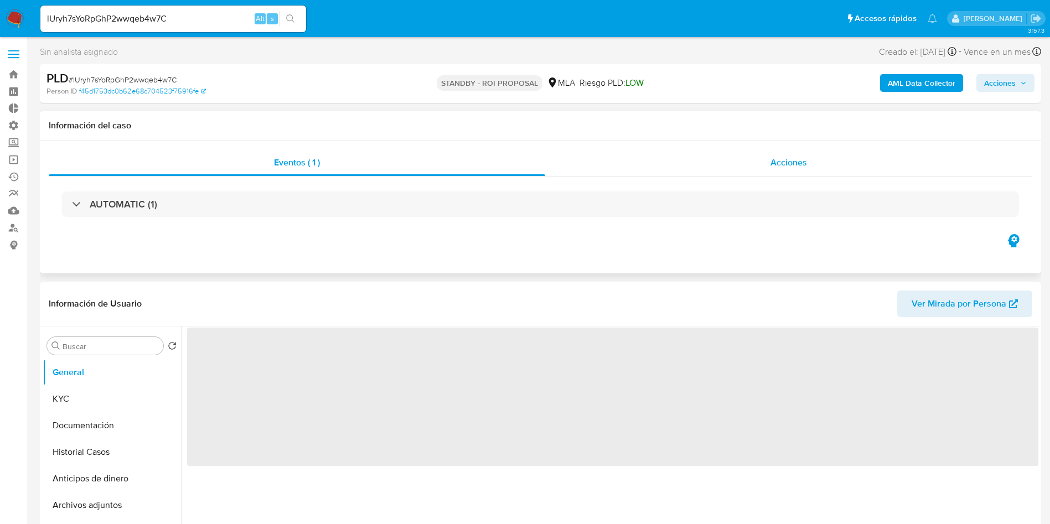
click at [805, 175] on div "Eventos ( 1 ) Acciones AUTOMATIC (1)" at bounding box center [540, 190] width 983 height 82
click at [803, 173] on div "Acciones" at bounding box center [788, 162] width 487 height 27
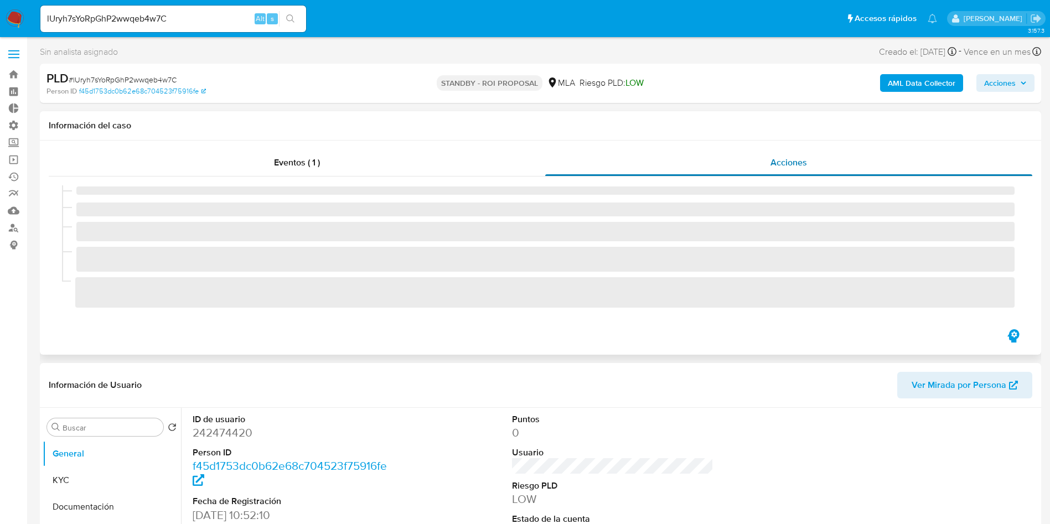
click at [801, 173] on div "Acciones" at bounding box center [788, 162] width 487 height 27
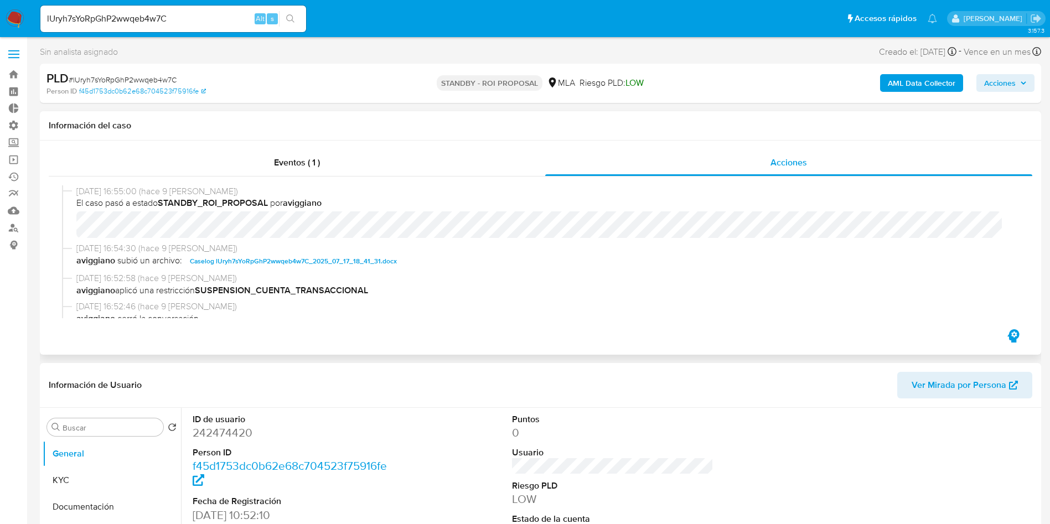
select select "10"
click at [304, 257] on span "Caselog lUryh7sYoRpGhP2wwqeb4w7C_2025_07_17_18_41_31.docx" at bounding box center [293, 261] width 207 height 13
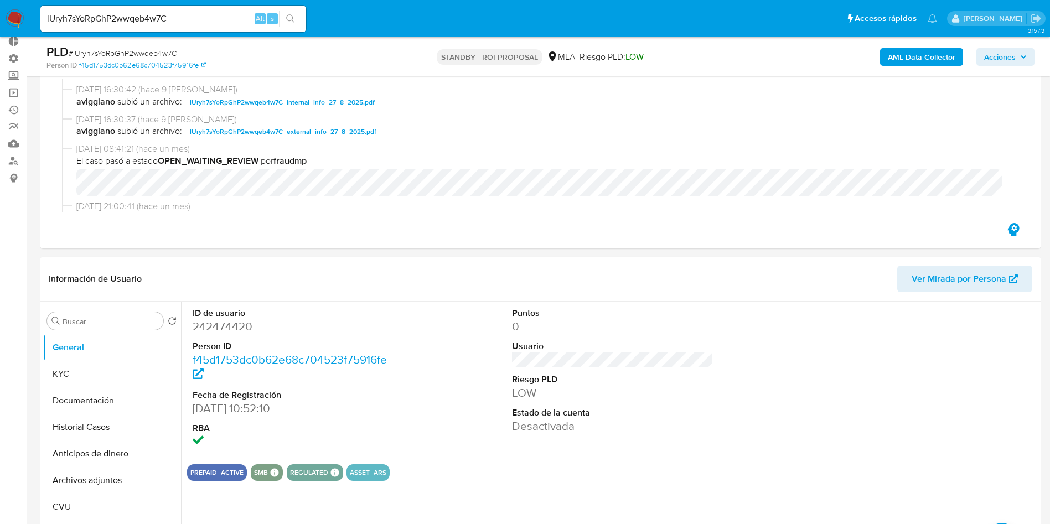
scroll to position [83, 0]
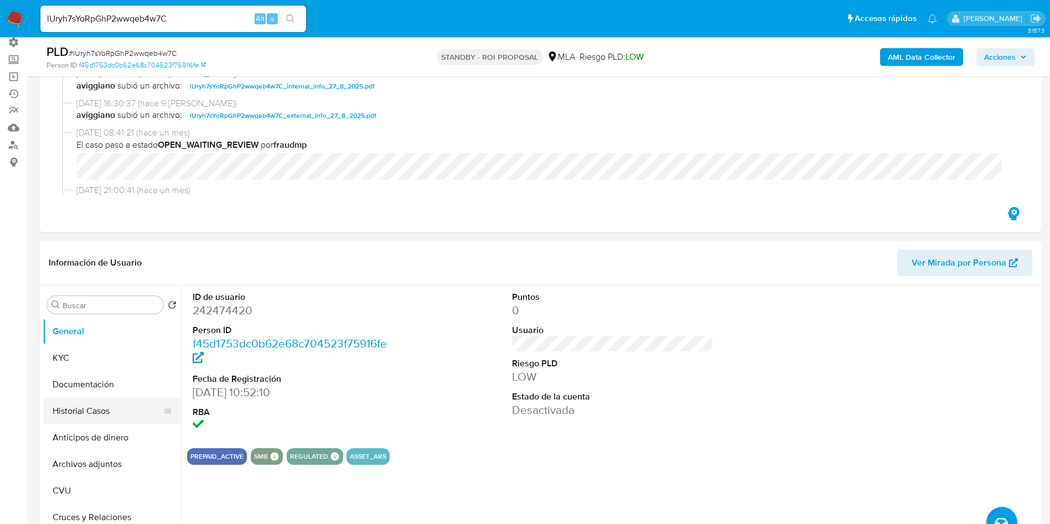
click at [90, 412] on button "Historial Casos" at bounding box center [107, 411] width 129 height 27
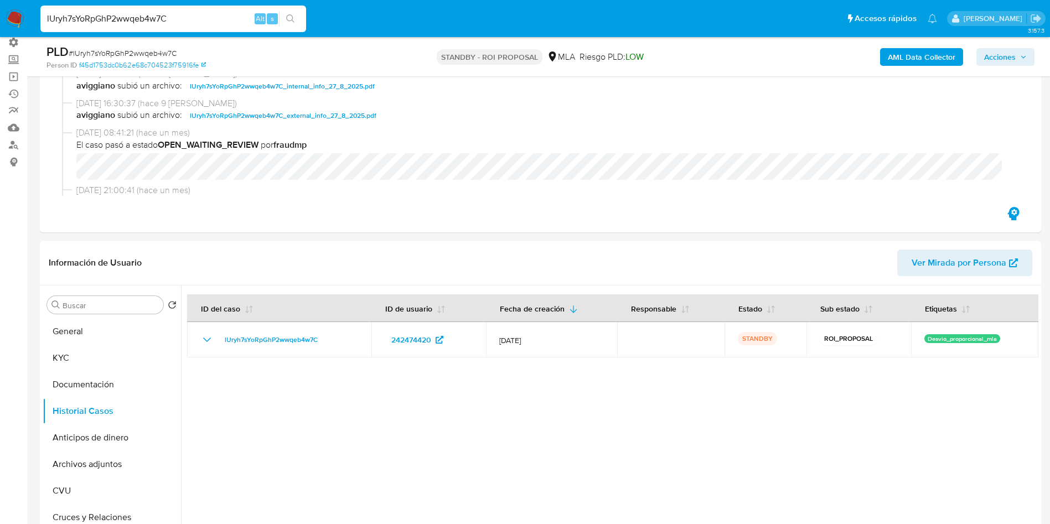
click at [150, 18] on input "lUryh7sYoRpGhP2wwqeb4w7C" at bounding box center [173, 19] width 266 height 14
paste input "MymO6SI0miPEXkP874XcESu4"
type input "MymO6SI0miPEXkP874XcESu4"
click at [288, 15] on icon "search-icon" at bounding box center [290, 18] width 9 height 9
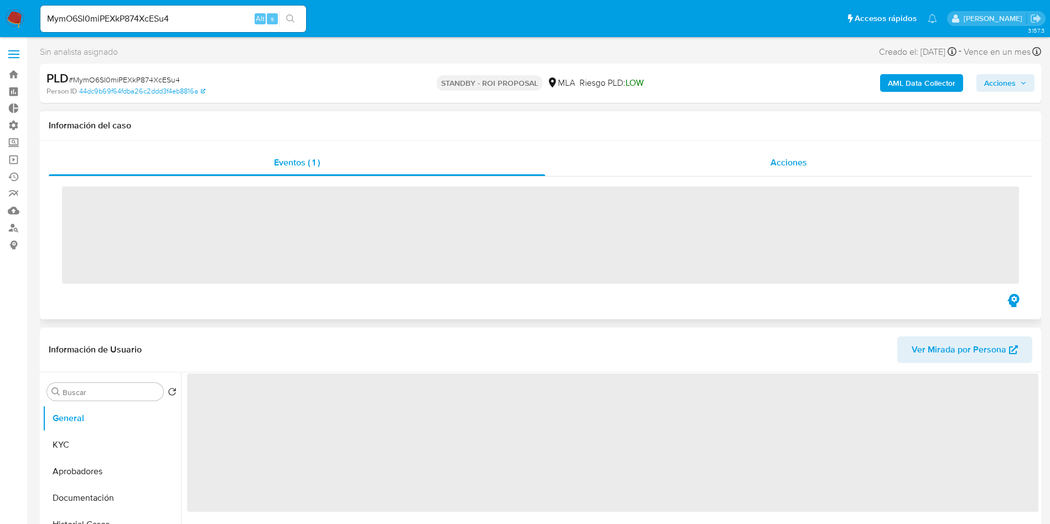
click at [795, 158] on span "Acciones" at bounding box center [788, 162] width 37 height 13
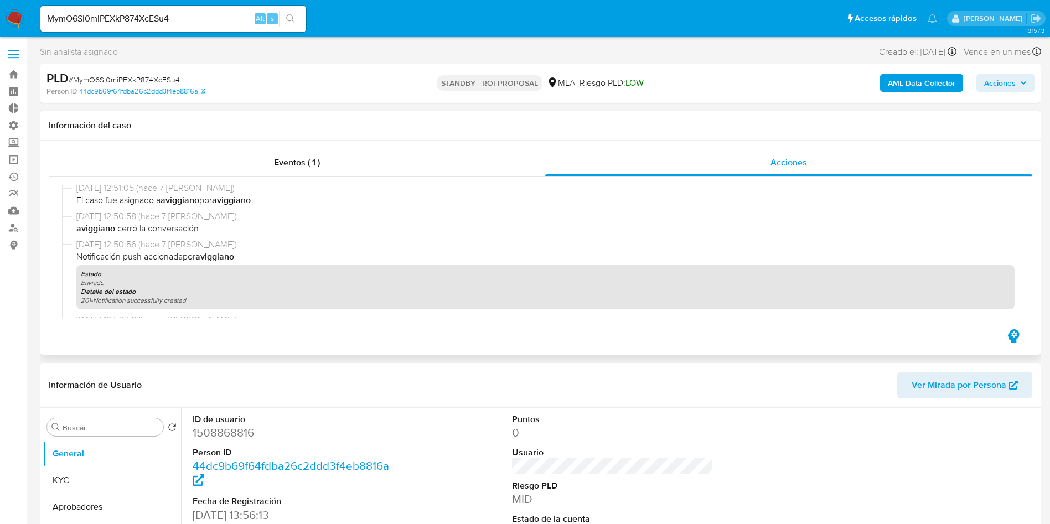
select select "10"
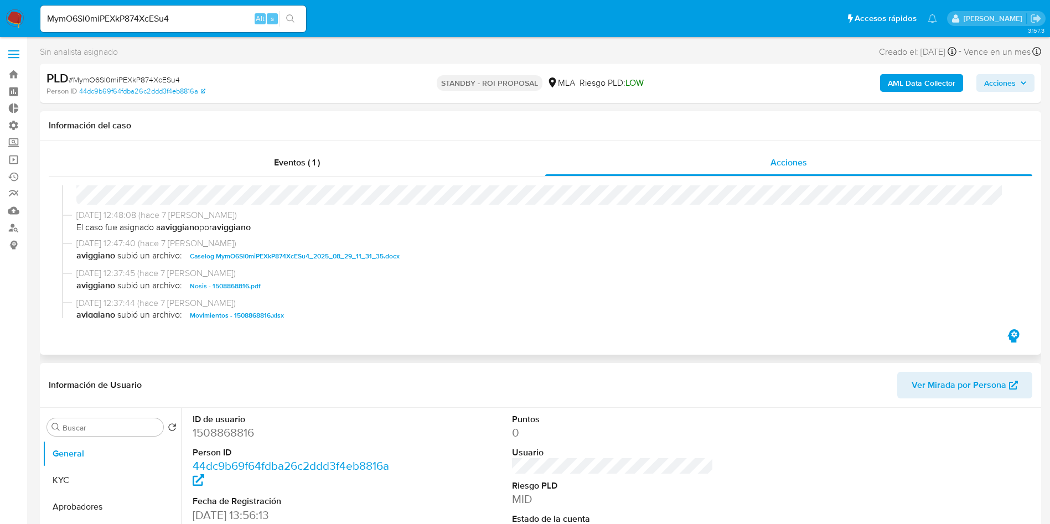
scroll to position [581, 0]
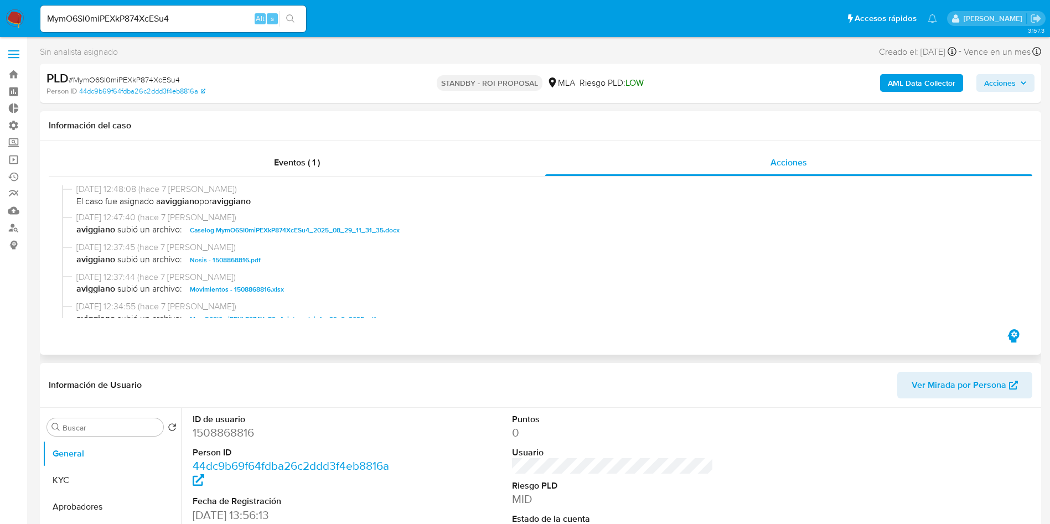
click at [318, 233] on span "Caselog MymO6SI0miPEXkP874XcESu4_2025_08_29_11_31_35.docx" at bounding box center [295, 230] width 210 height 13
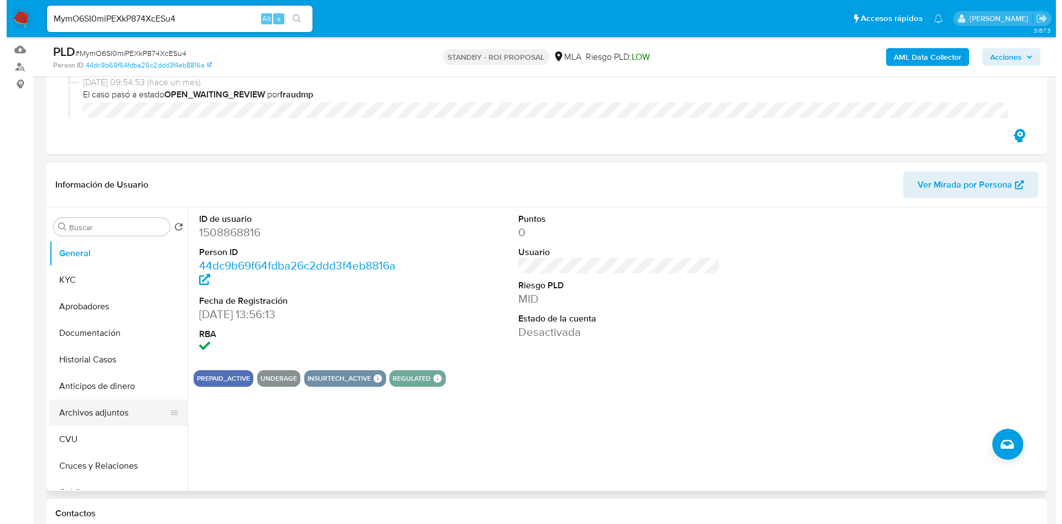
scroll to position [166, 0]
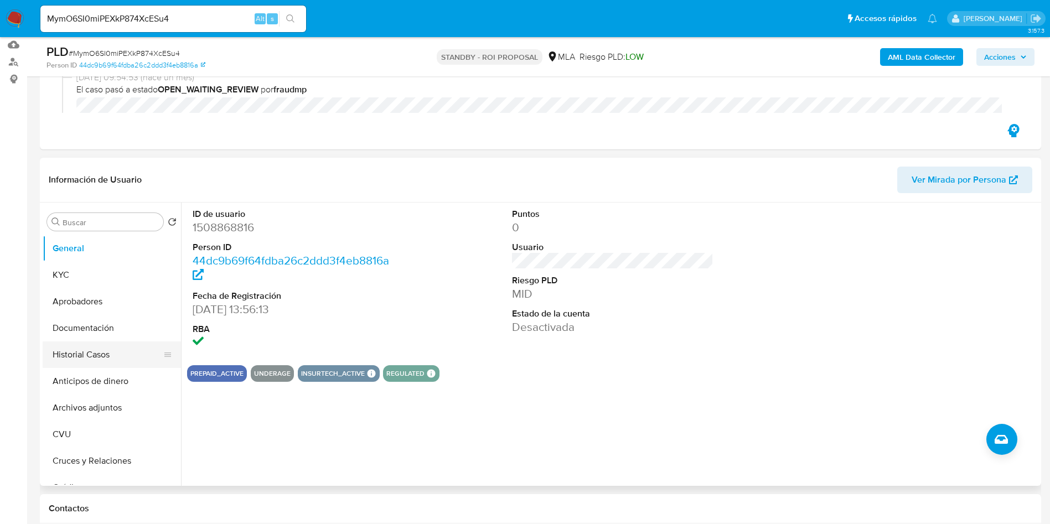
click at [91, 350] on button "Historial Casos" at bounding box center [107, 354] width 129 height 27
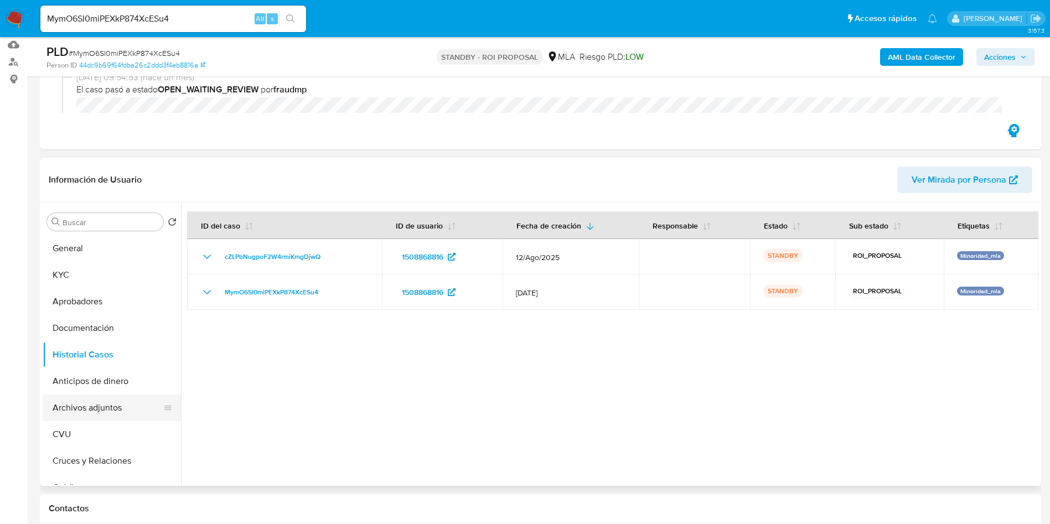
click at [99, 401] on button "Archivos adjuntos" at bounding box center [107, 408] width 129 height 27
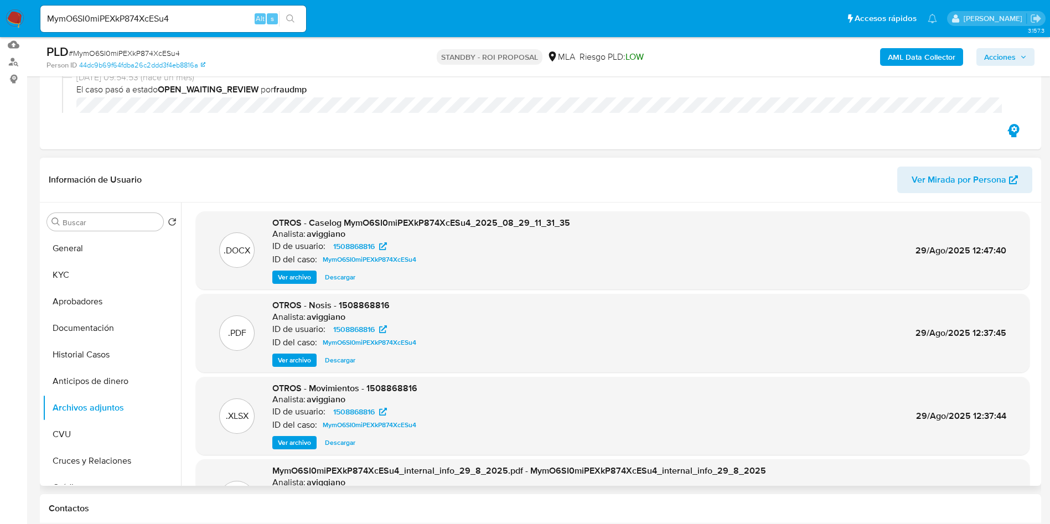
click at [294, 273] on span "Ver archivo" at bounding box center [294, 277] width 33 height 11
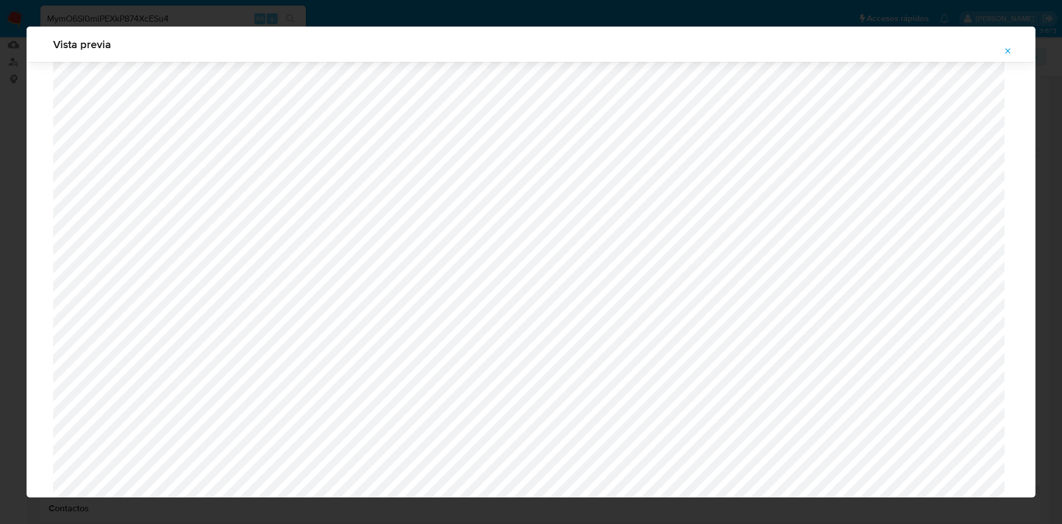
scroll to position [310, 0]
click at [1011, 48] on icon "Attachment preview" at bounding box center [1008, 50] width 9 height 9
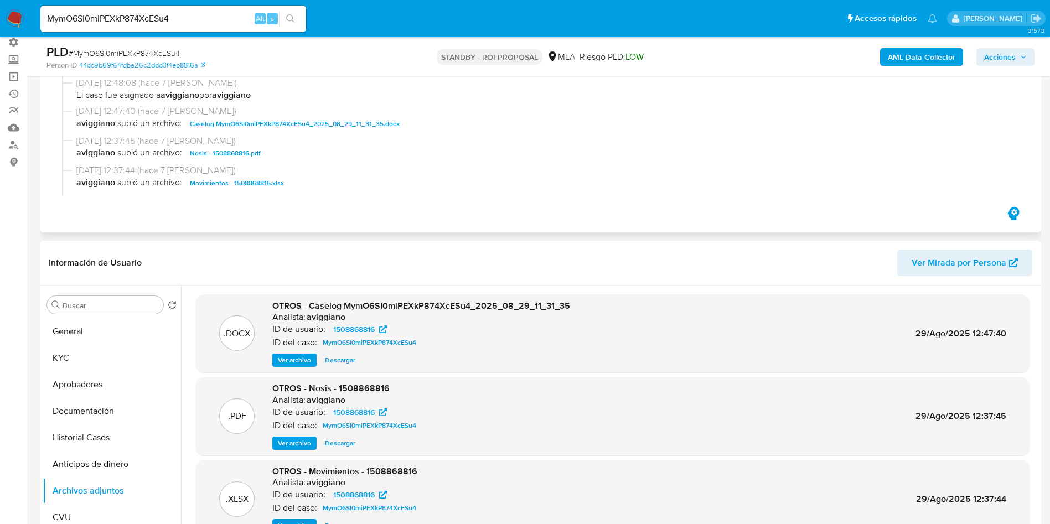
scroll to position [581, 0]
